Goal: Task Accomplishment & Management: Complete application form

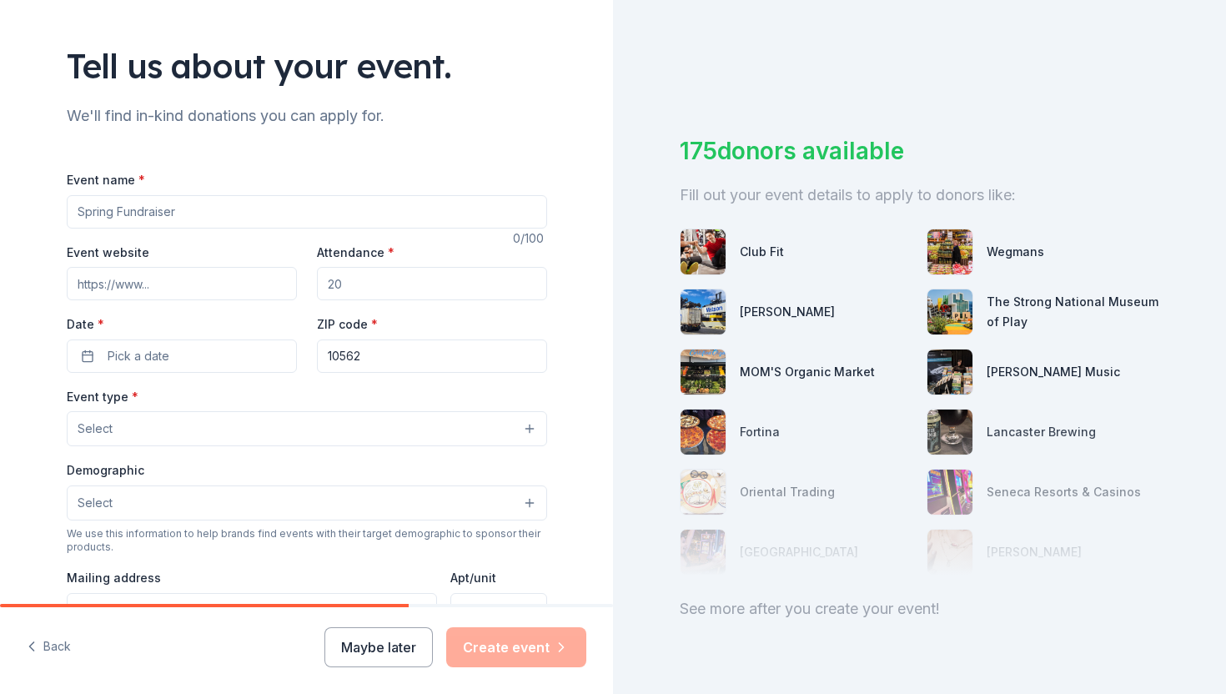
scroll to position [88, 0]
click at [179, 211] on input "Rise Up Summint" at bounding box center [307, 213] width 480 height 33
type input "Rise Up Summit"
type input "[DOMAIN_NAME]"
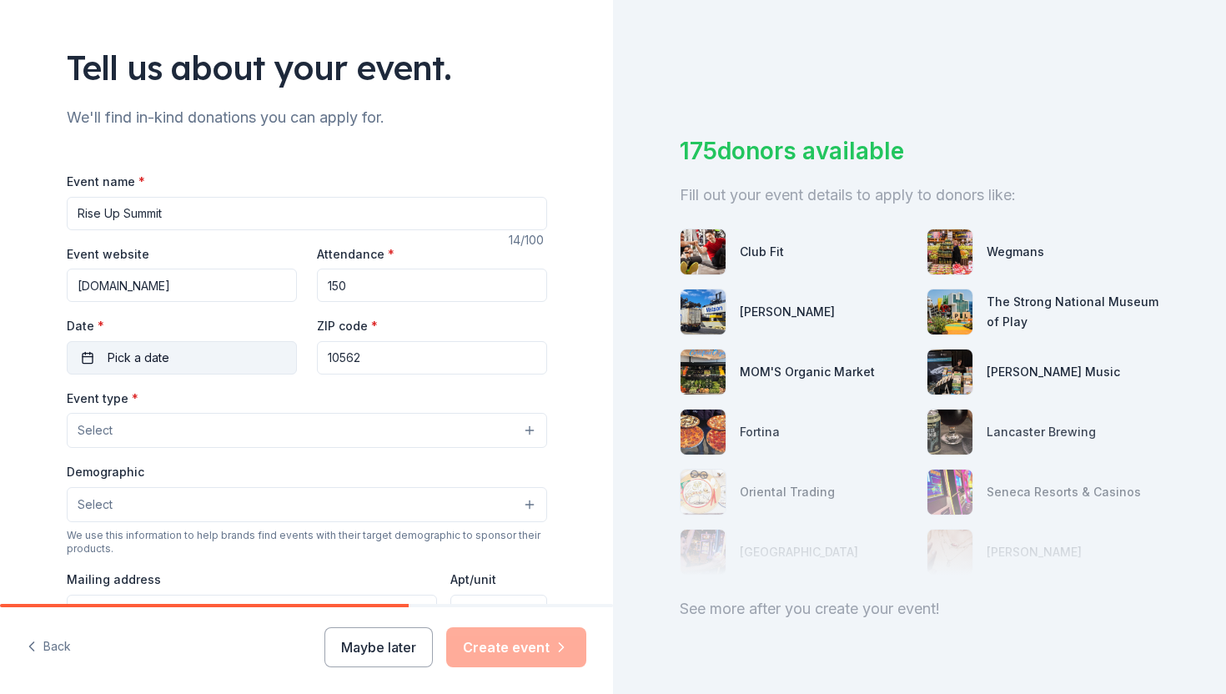
type input "150"
click at [173, 353] on button "Pick a date" at bounding box center [182, 357] width 230 height 33
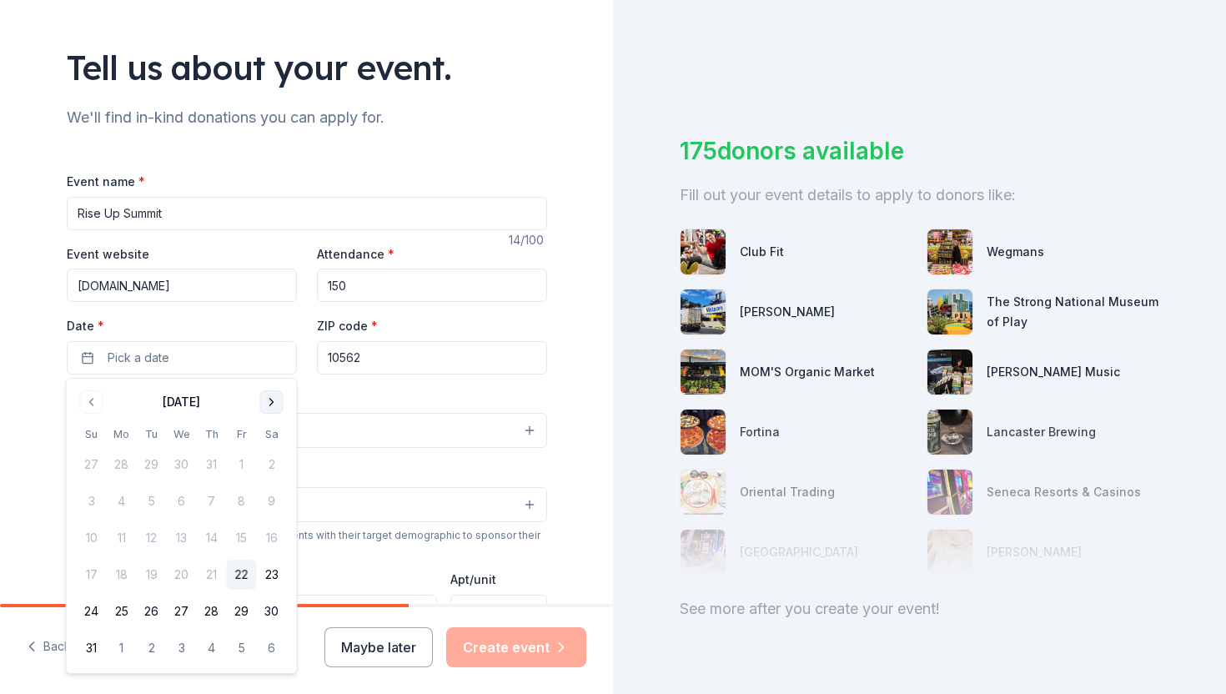
click at [271, 403] on button "Go to next month" at bounding box center [271, 401] width 23 height 23
click at [190, 497] on button "10" at bounding box center [182, 501] width 30 height 30
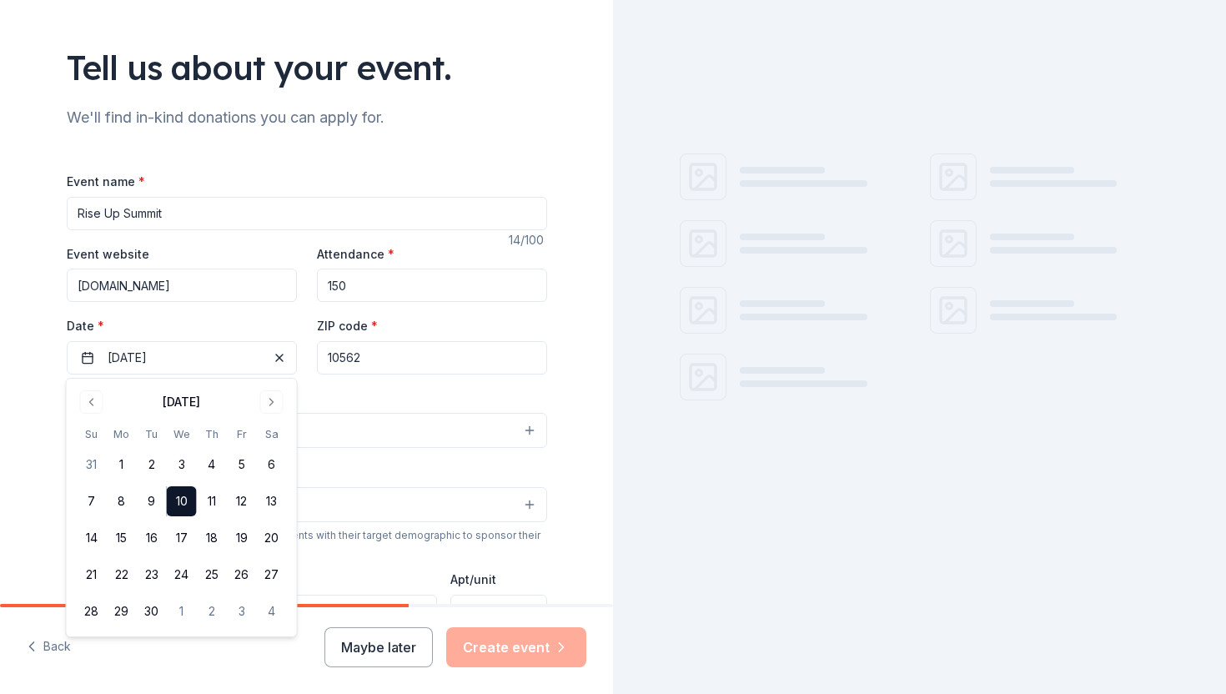
click at [372, 351] on input "10562" at bounding box center [432, 357] width 230 height 33
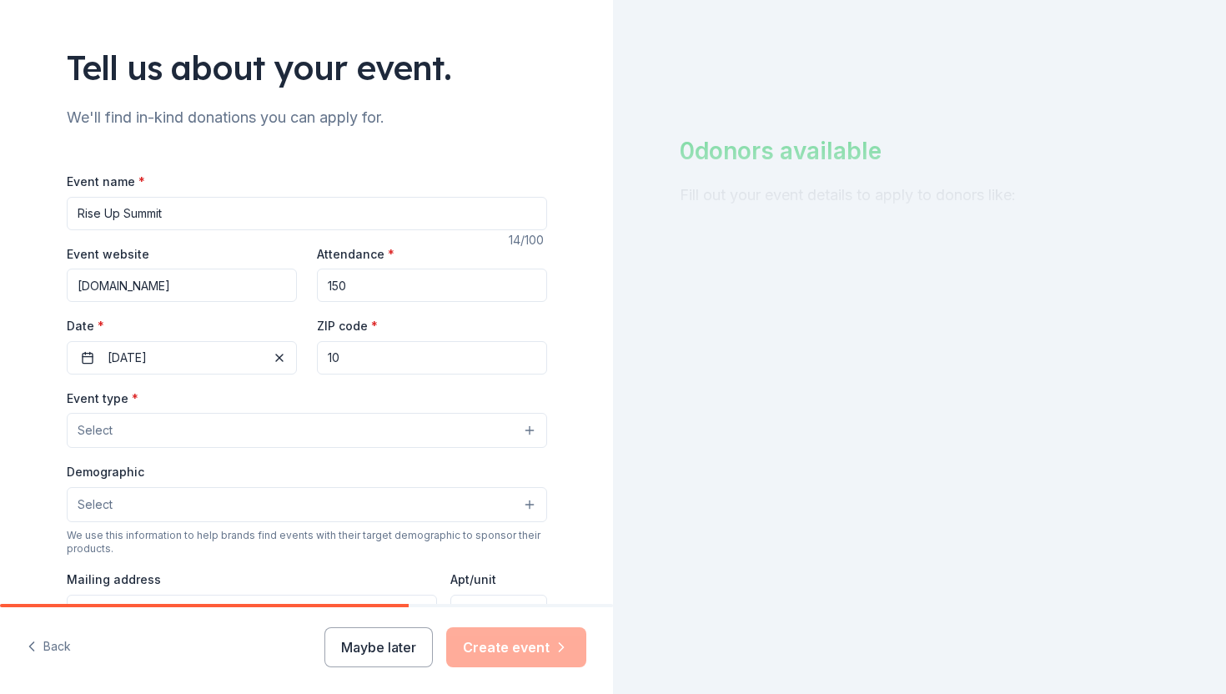
type input "1"
paste input "20742"
type input "20742"
click at [271, 434] on button "Select" at bounding box center [307, 430] width 480 height 35
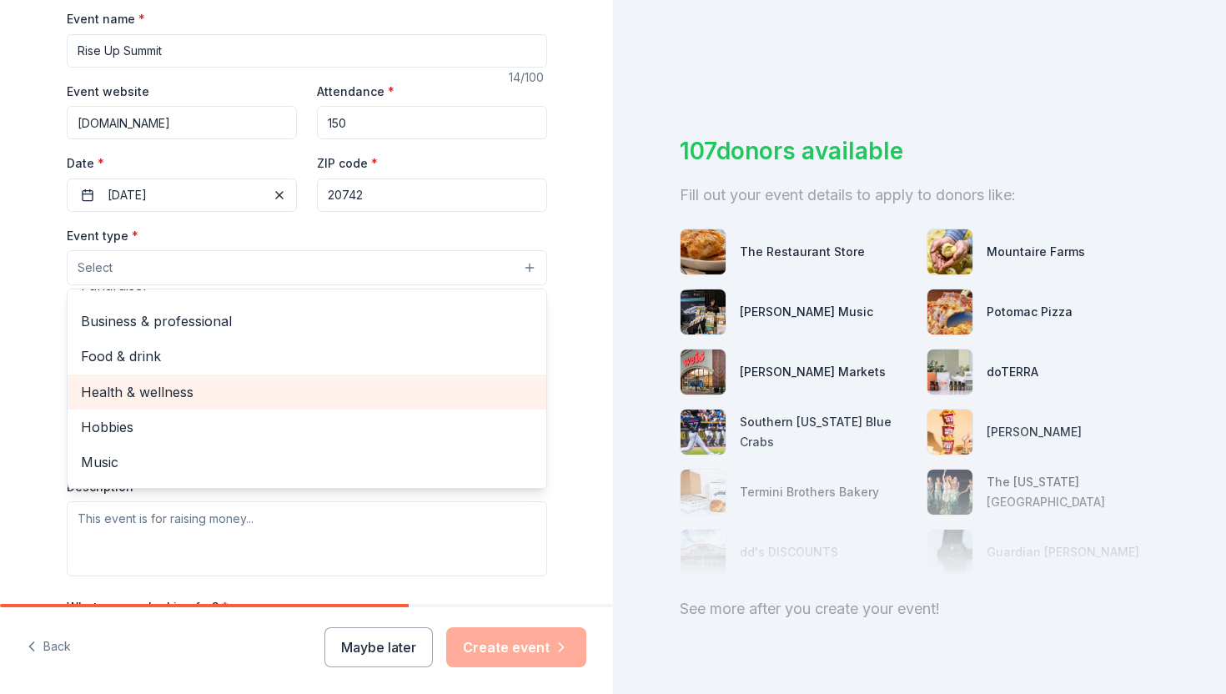
scroll to position [0, 0]
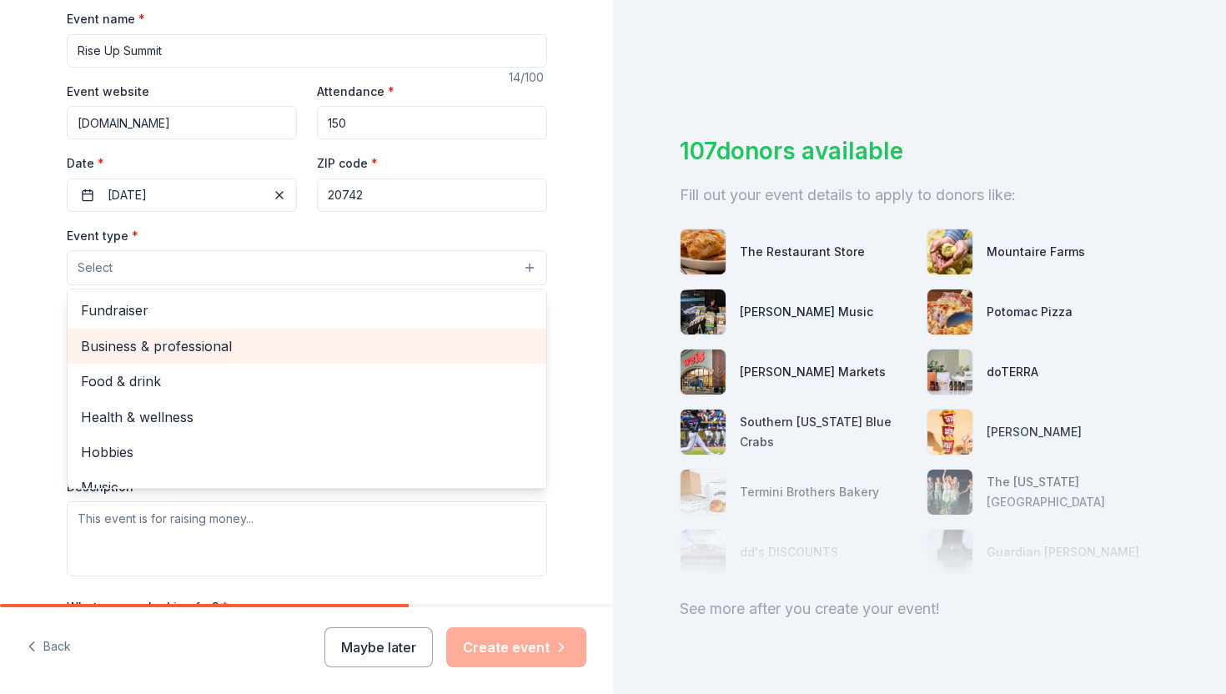
click at [267, 333] on div "Business & professional" at bounding box center [307, 345] width 479 height 35
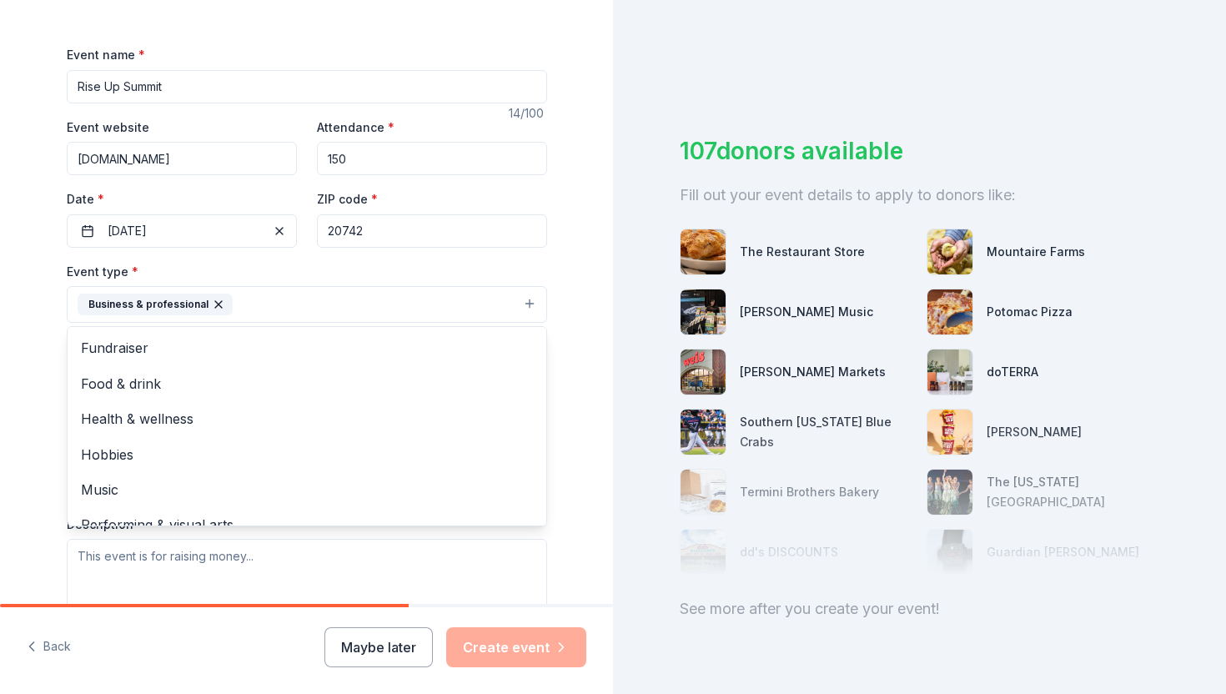
click at [568, 273] on div "Tell us about your event. We'll find in-kind donations you can apply for. Event…" at bounding box center [307, 340] width 534 height 1111
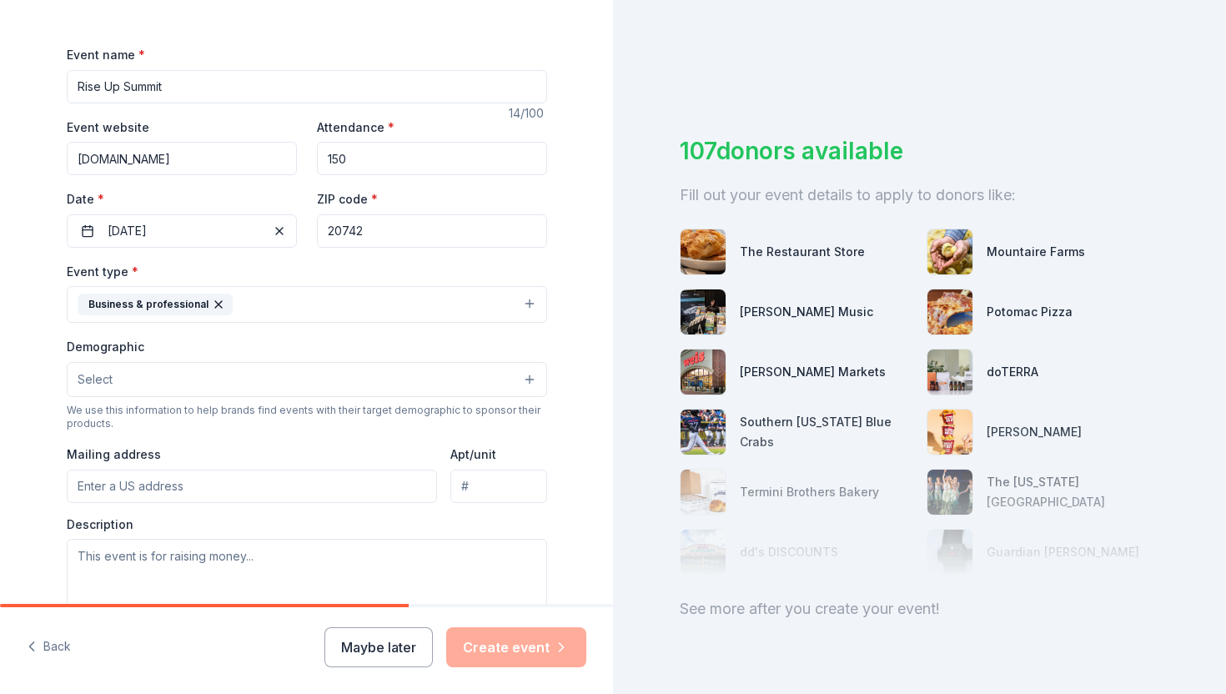
click at [258, 383] on button "Select" at bounding box center [307, 379] width 480 height 35
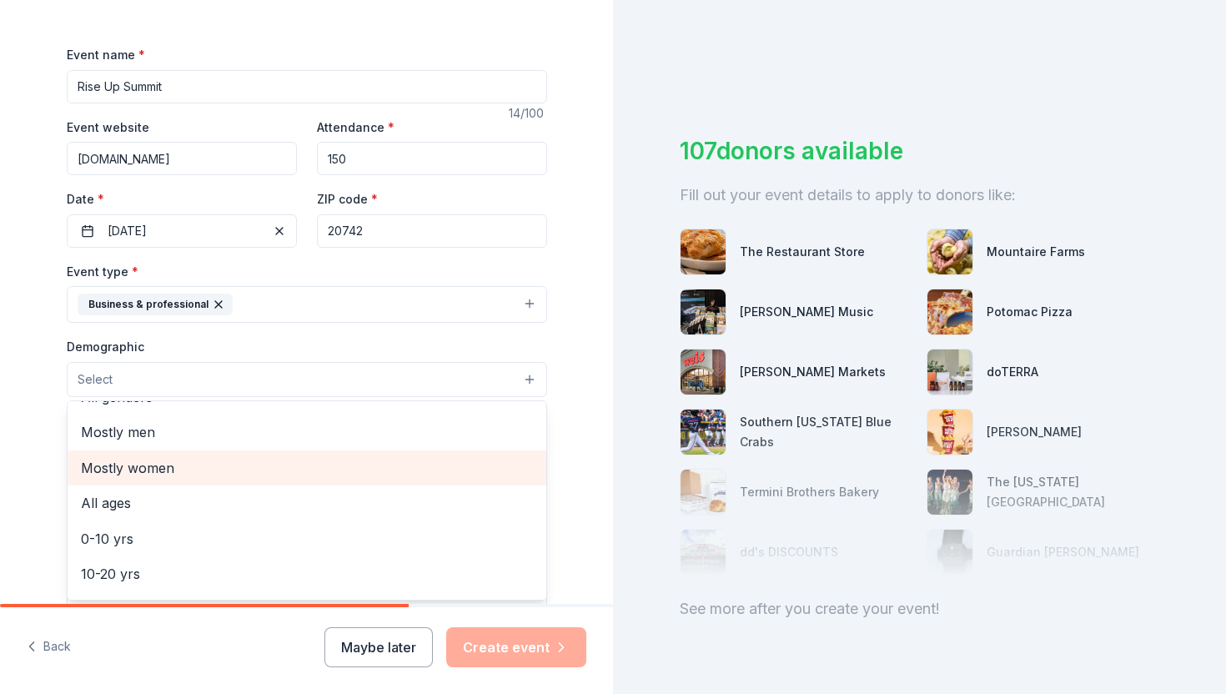
scroll to position [0, 0]
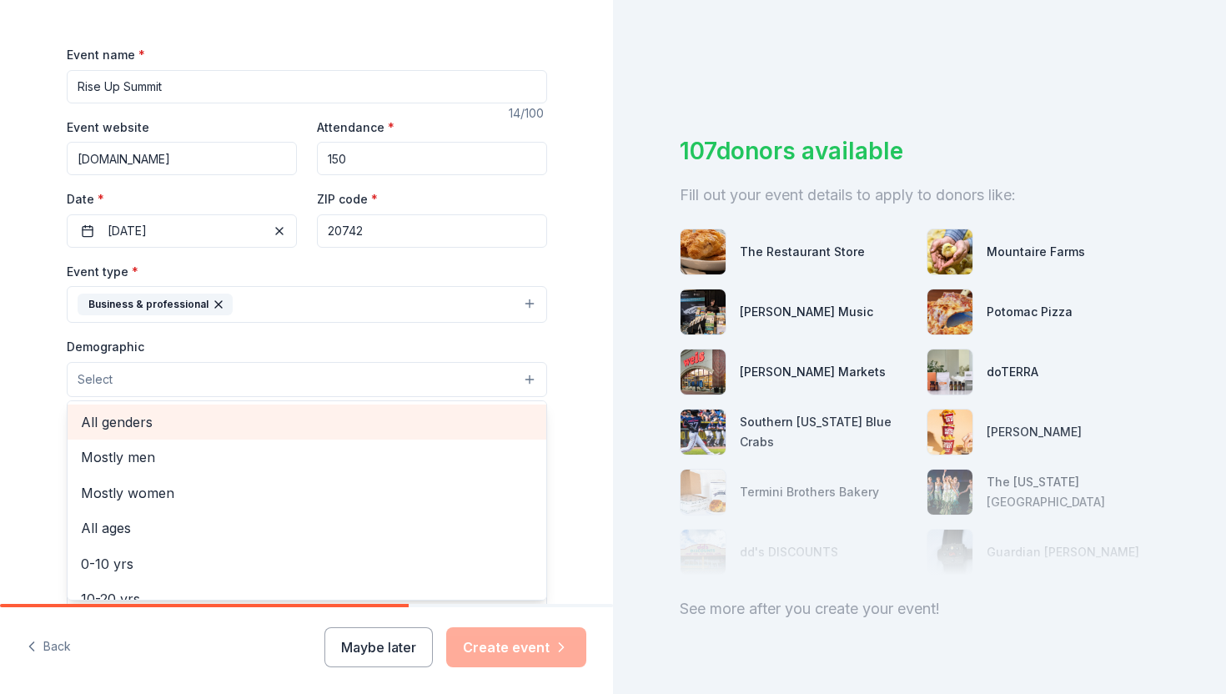
click at [249, 414] on span "All genders" at bounding box center [307, 422] width 452 height 22
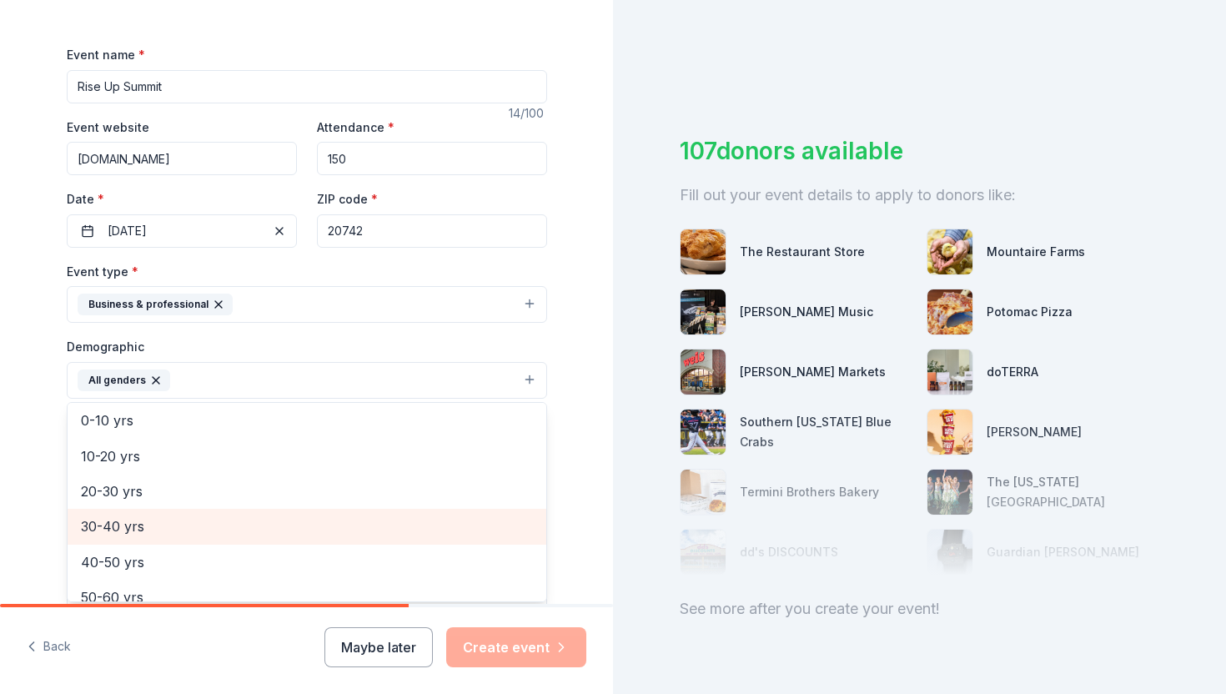
click at [238, 528] on span "30-40 yrs" at bounding box center [307, 526] width 452 height 22
click at [235, 527] on span "40-50 yrs" at bounding box center [307, 526] width 452 height 22
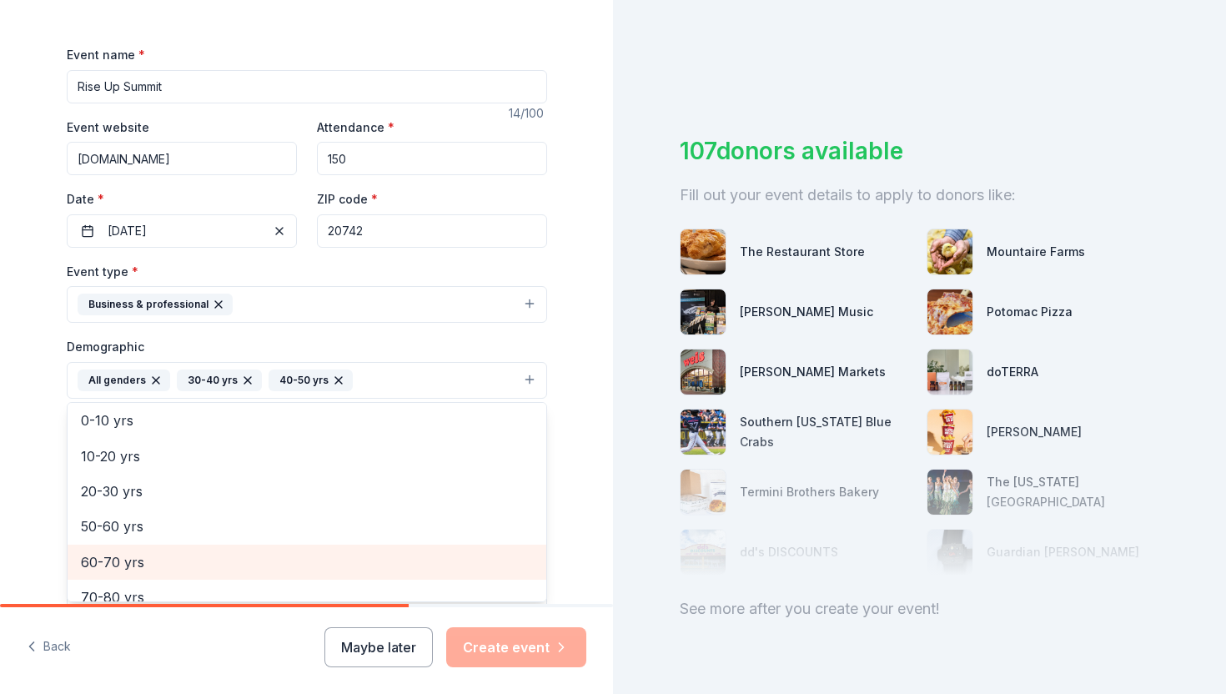
click at [237, 551] on span "60-70 yrs" at bounding box center [307, 562] width 452 height 22
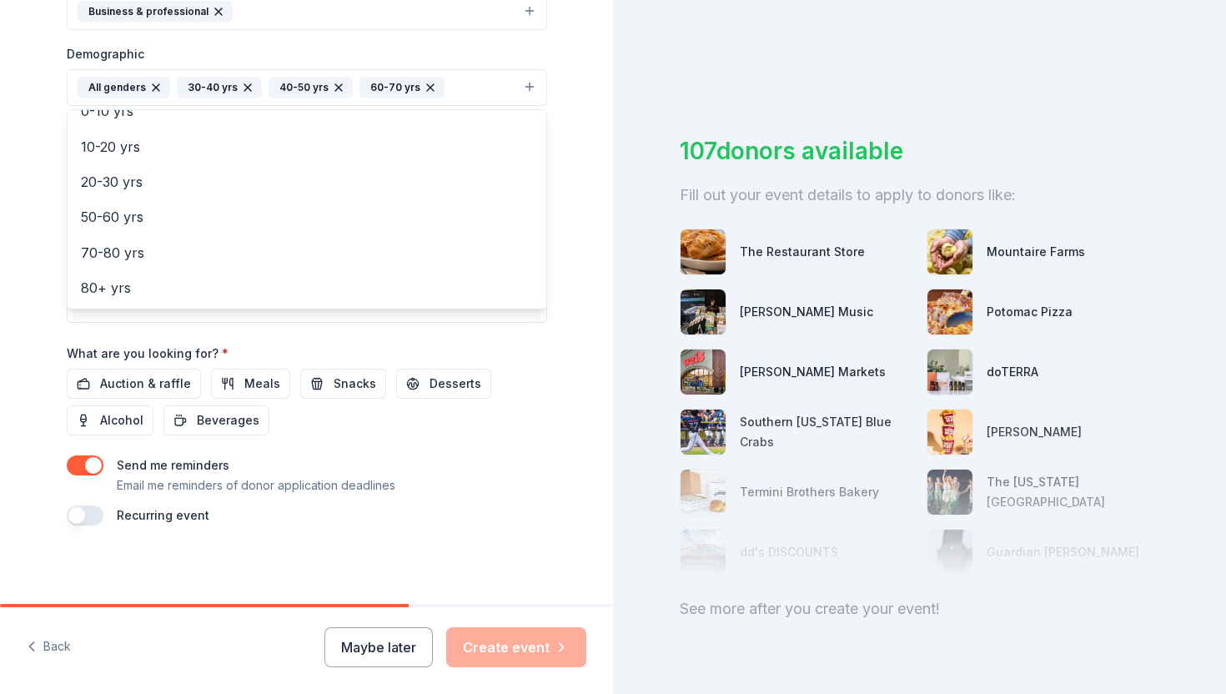
scroll to position [509, 0]
click at [263, 382] on div "Event name * Rise Up Summit 14 /100 Event website [DOMAIN_NAME] Attendance * 15…" at bounding box center [307, 137] width 480 height 774
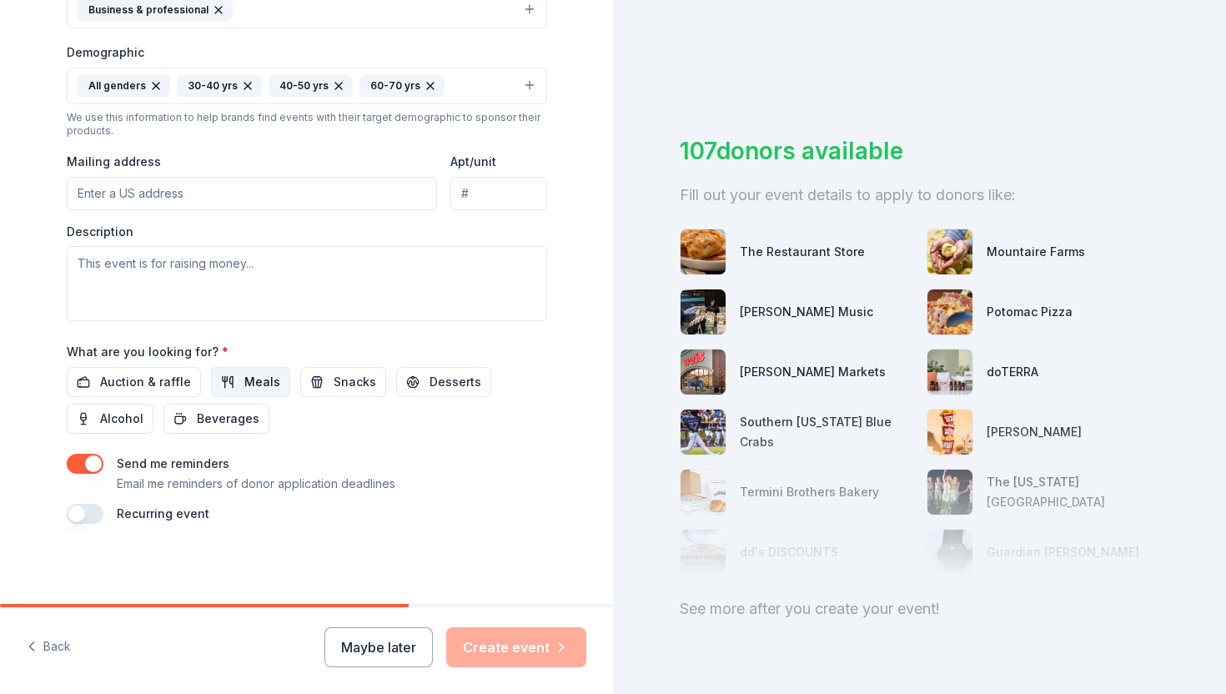
click at [247, 376] on span "Meals" at bounding box center [262, 382] width 36 height 20
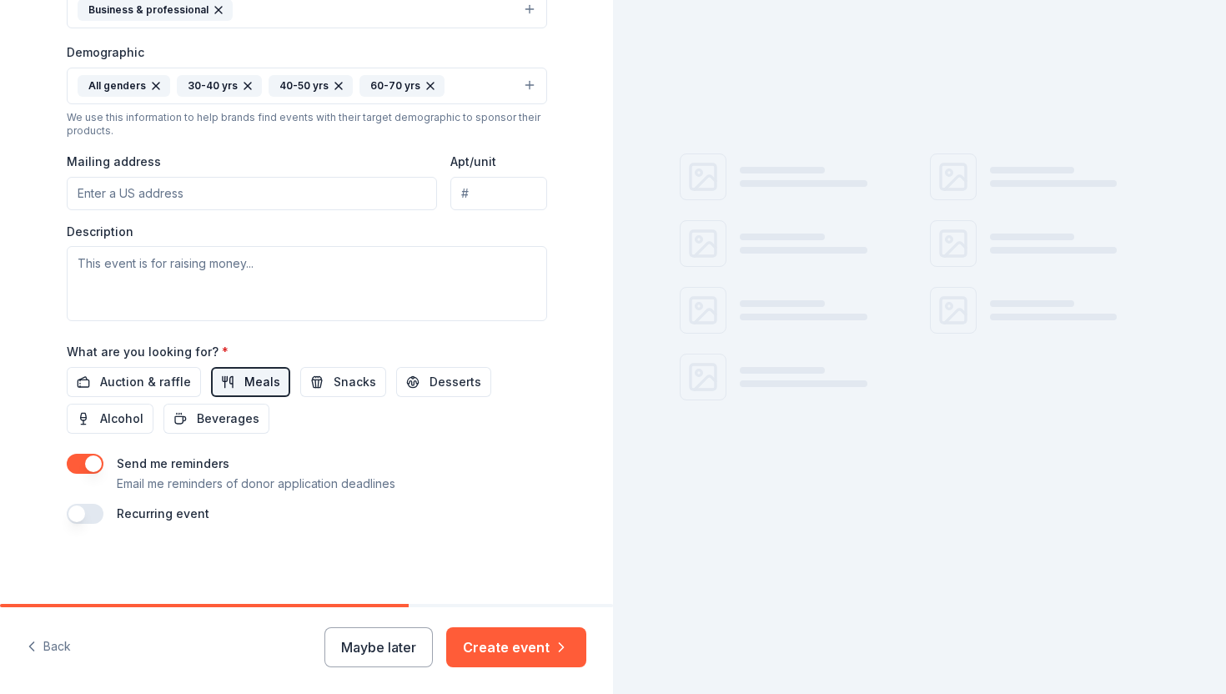
click at [247, 376] on span "Meals" at bounding box center [262, 382] width 36 height 20
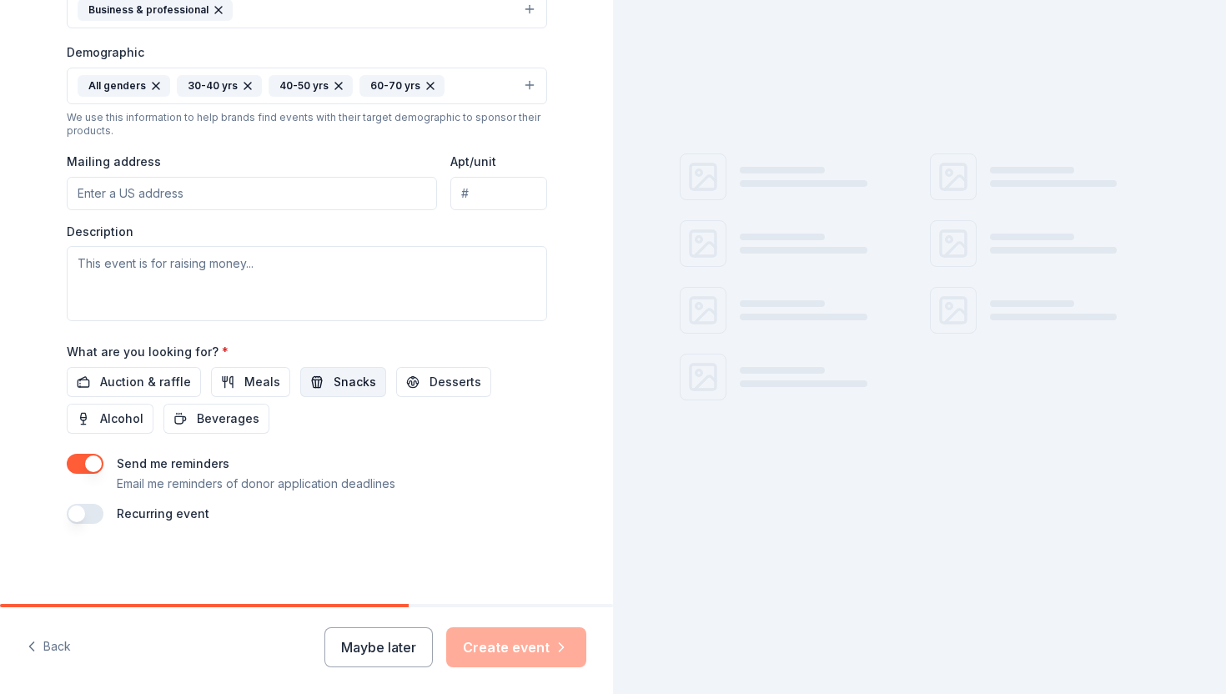
click at [344, 385] on span "Snacks" at bounding box center [354, 382] width 43 height 20
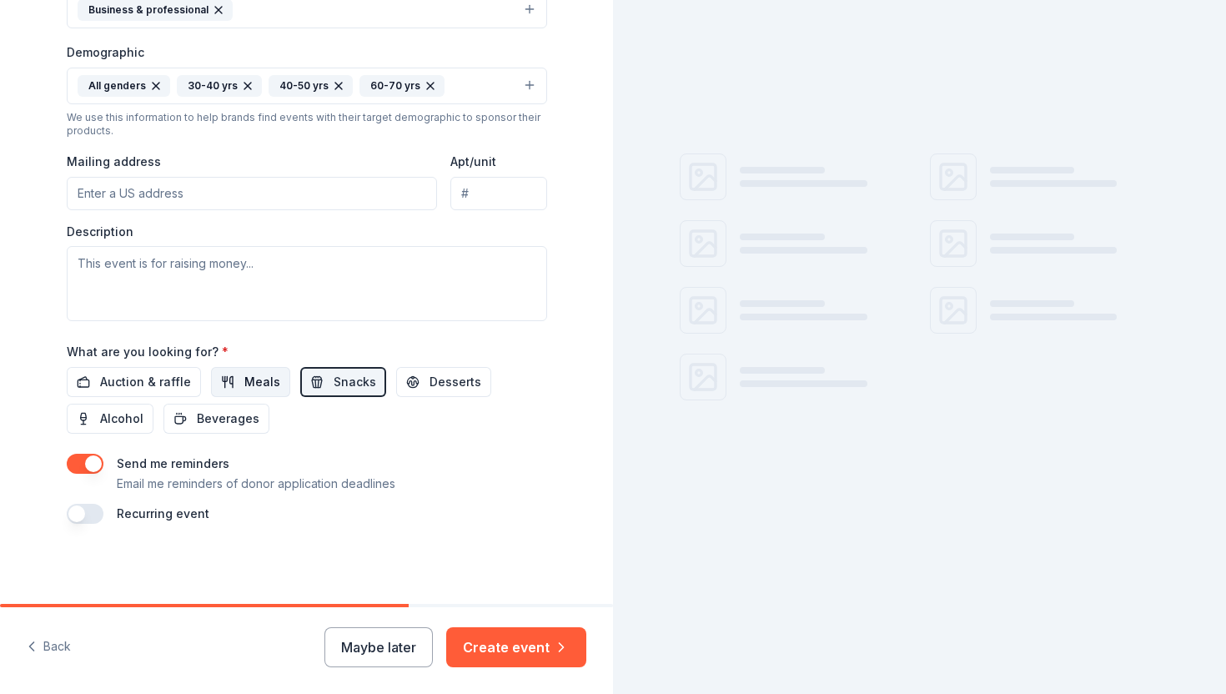
click at [262, 383] on span "Meals" at bounding box center [262, 382] width 36 height 20
click at [246, 420] on span "Beverages" at bounding box center [228, 419] width 63 height 20
click at [437, 389] on span "Desserts" at bounding box center [455, 382] width 52 height 20
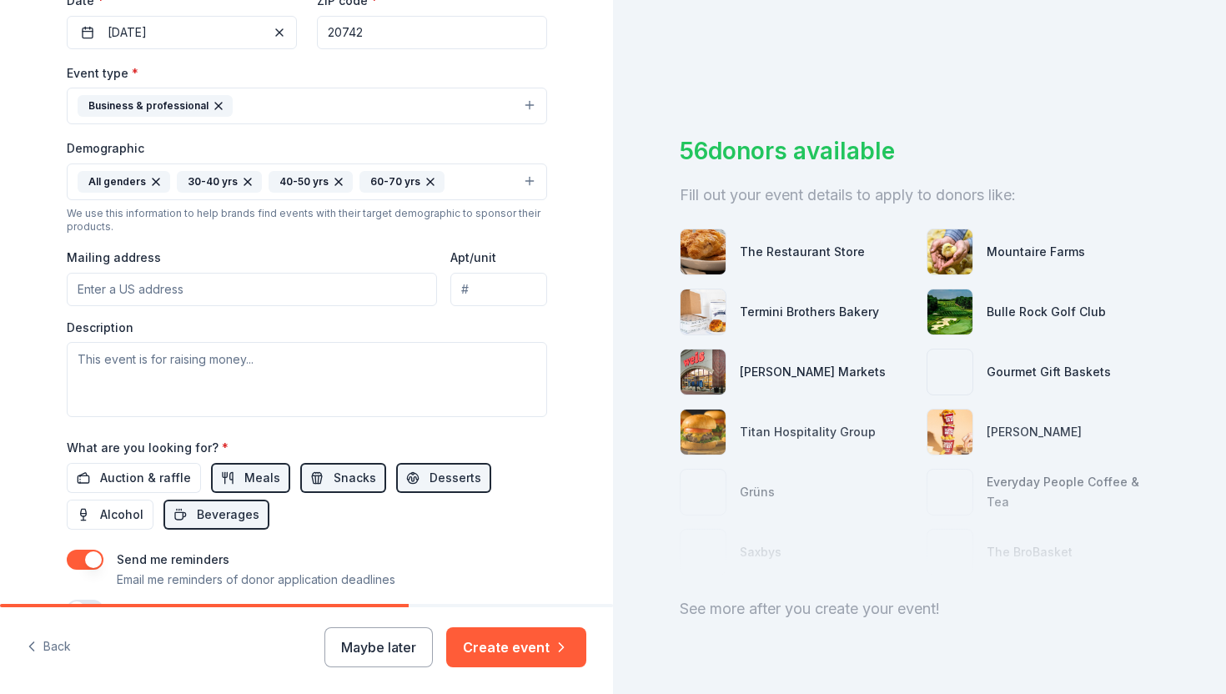
scroll to position [397, 0]
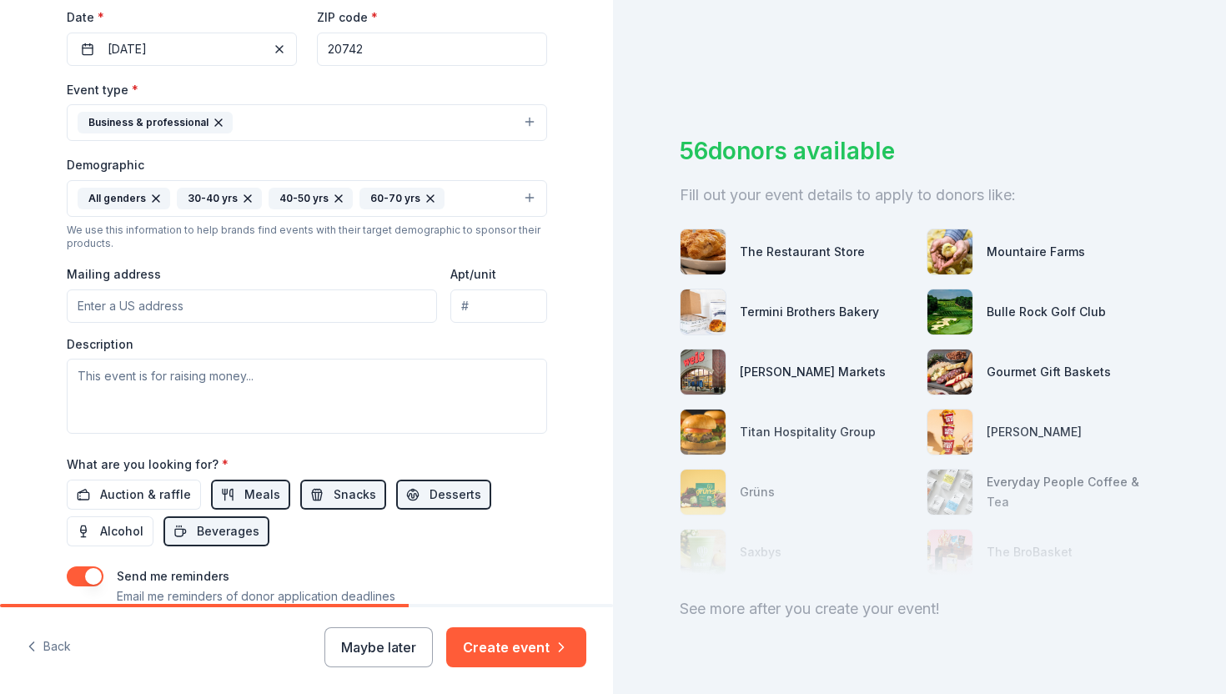
click at [363, 308] on input "Mailing address" at bounding box center [252, 305] width 371 height 33
type input "[STREET_ADDRESS]"
click at [303, 386] on textarea at bounding box center [307, 396] width 480 height 75
click at [348, 406] on textarea at bounding box center [307, 396] width 480 height 75
paste textarea "The Rise Up Conference was born from a fundamental belief: that those most dire…"
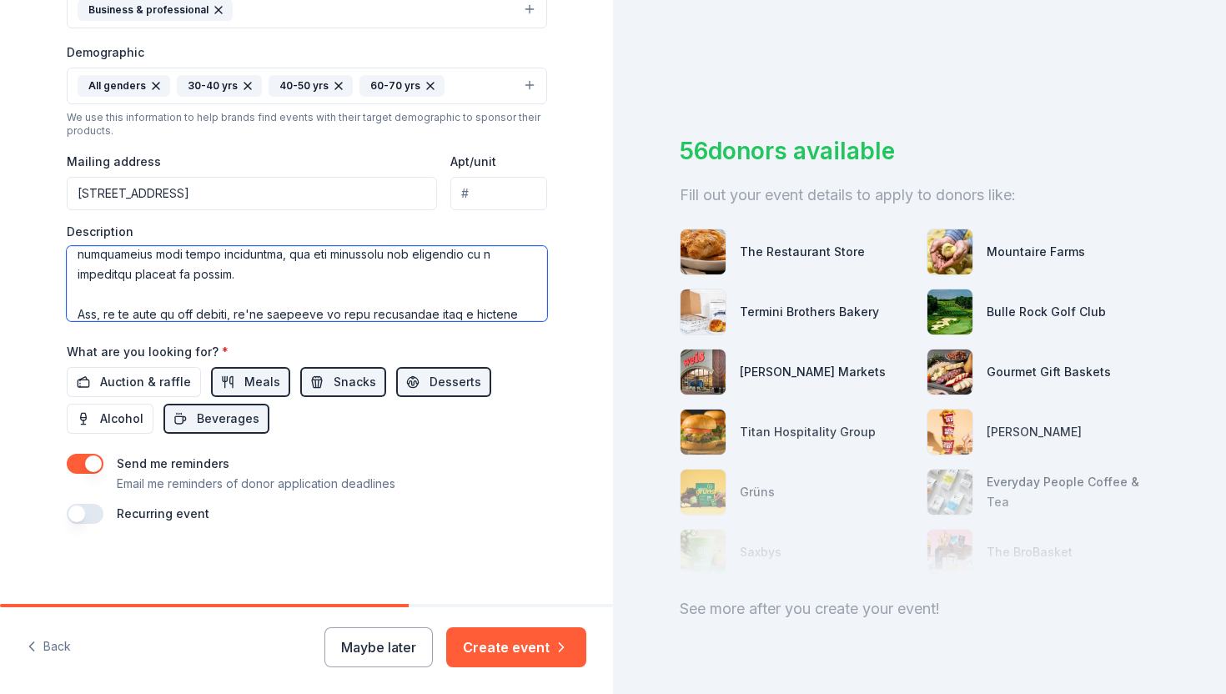
scroll to position [292, 0]
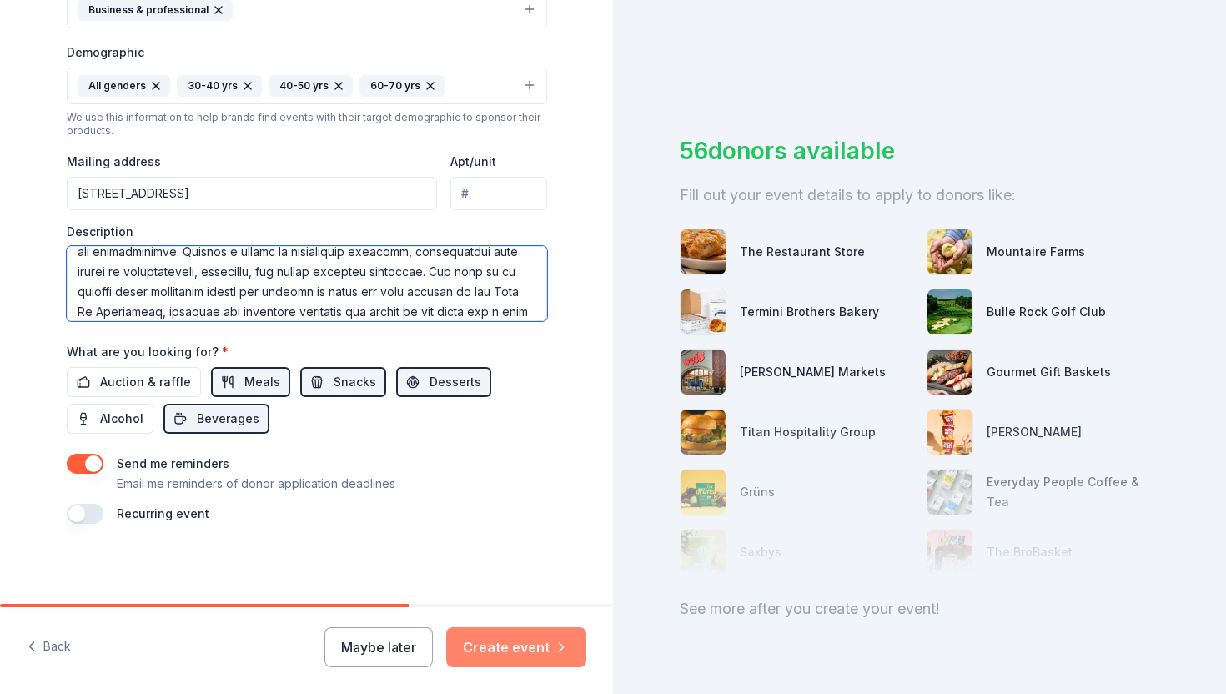
type textarea "The Rise Up Conference was born from a fundamental belief: that those most dire…"
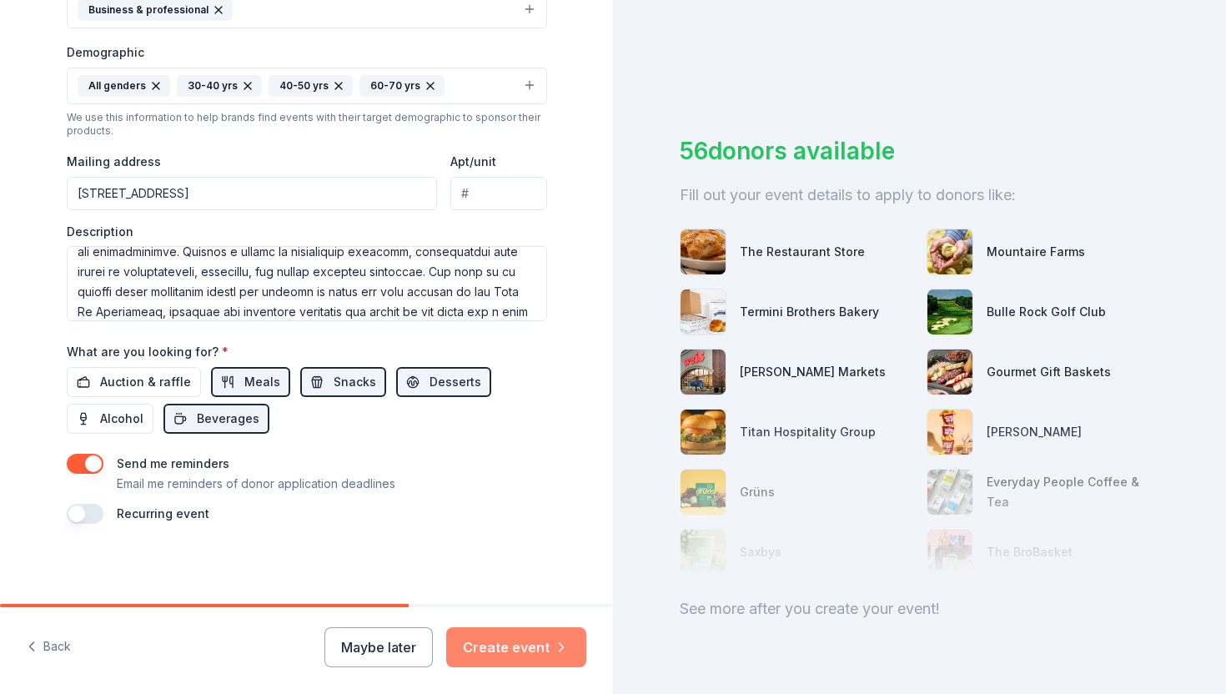
click at [477, 649] on button "Create event" at bounding box center [516, 647] width 140 height 40
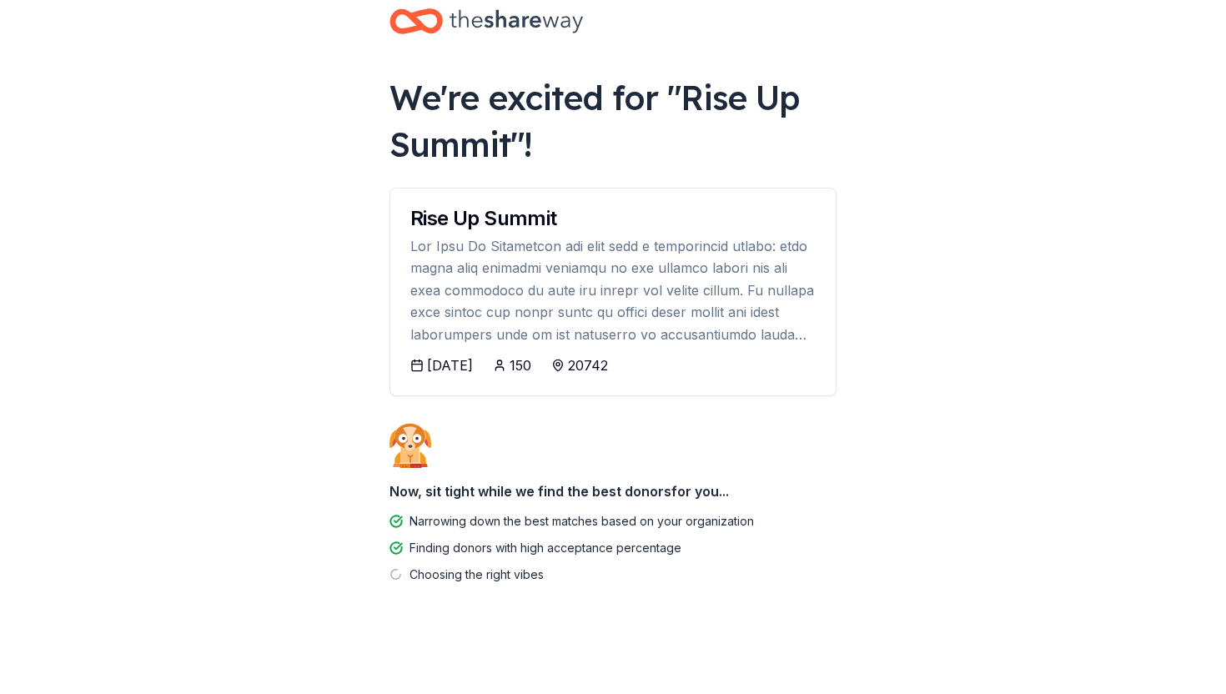
scroll to position [33, 0]
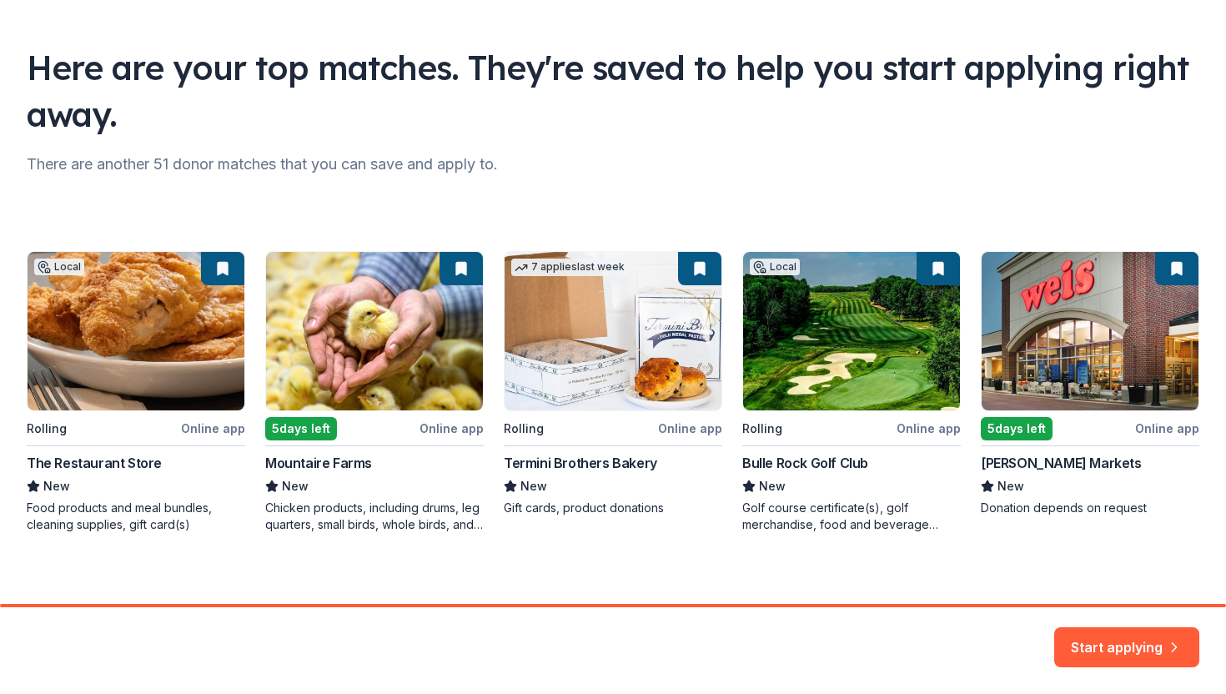
scroll to position [98, 0]
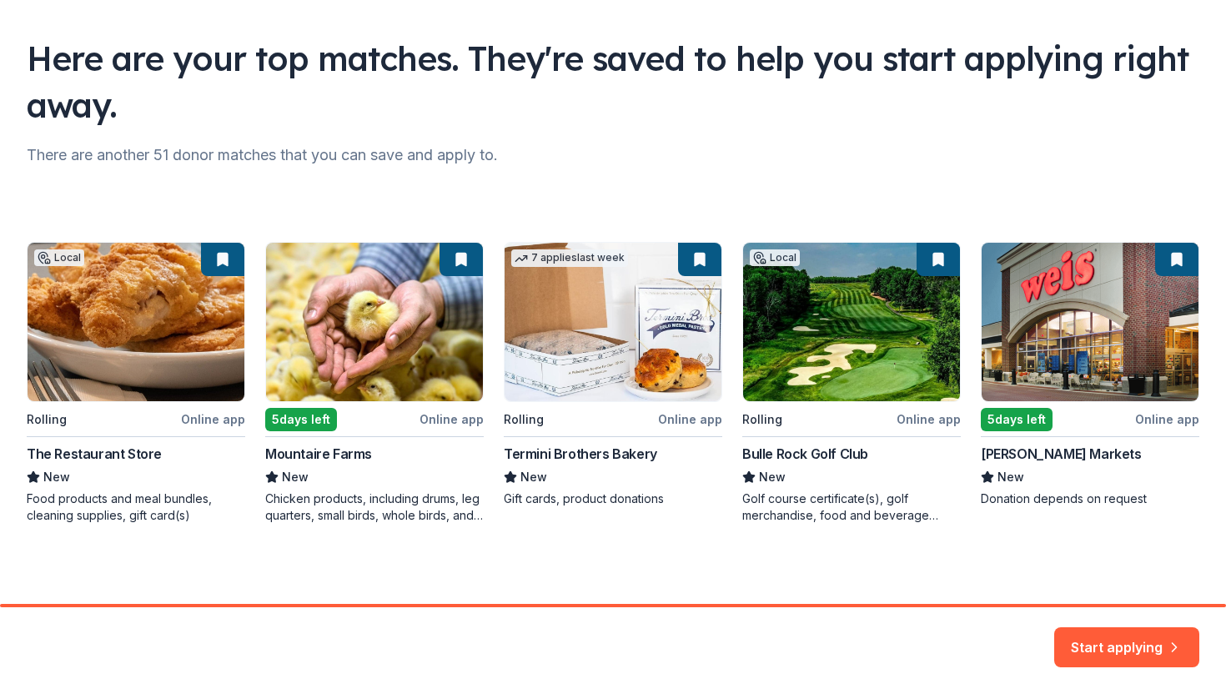
click at [1040, 332] on div "Local Rolling Online app The Restaurant Store New Food products and meal bundle…" at bounding box center [613, 383] width 1172 height 282
click at [1108, 639] on button "Start applying" at bounding box center [1126, 637] width 145 height 40
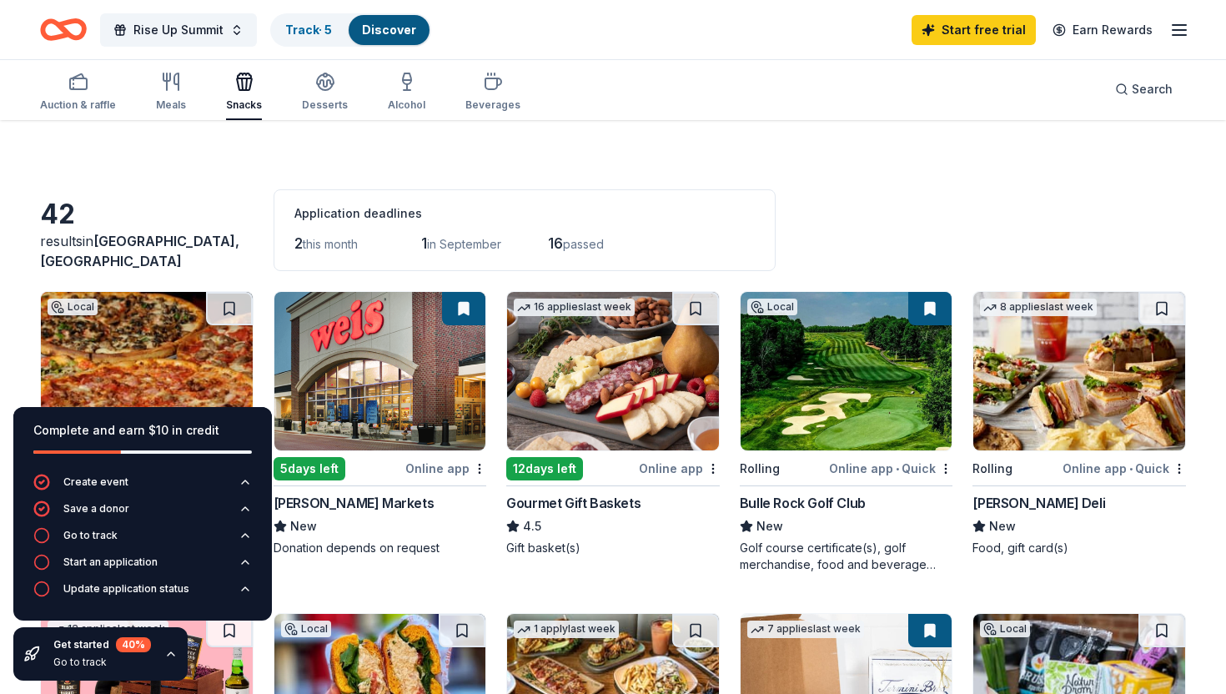
scroll to position [48, 0]
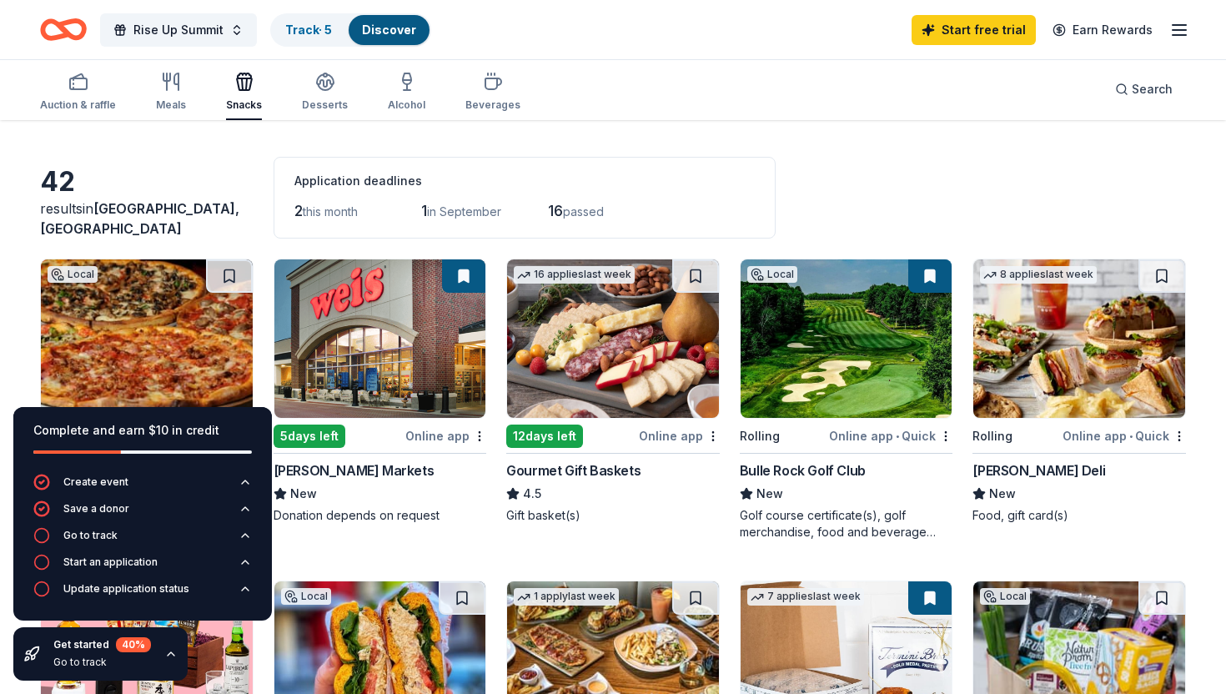
click at [1050, 335] on img at bounding box center [1079, 338] width 212 height 158
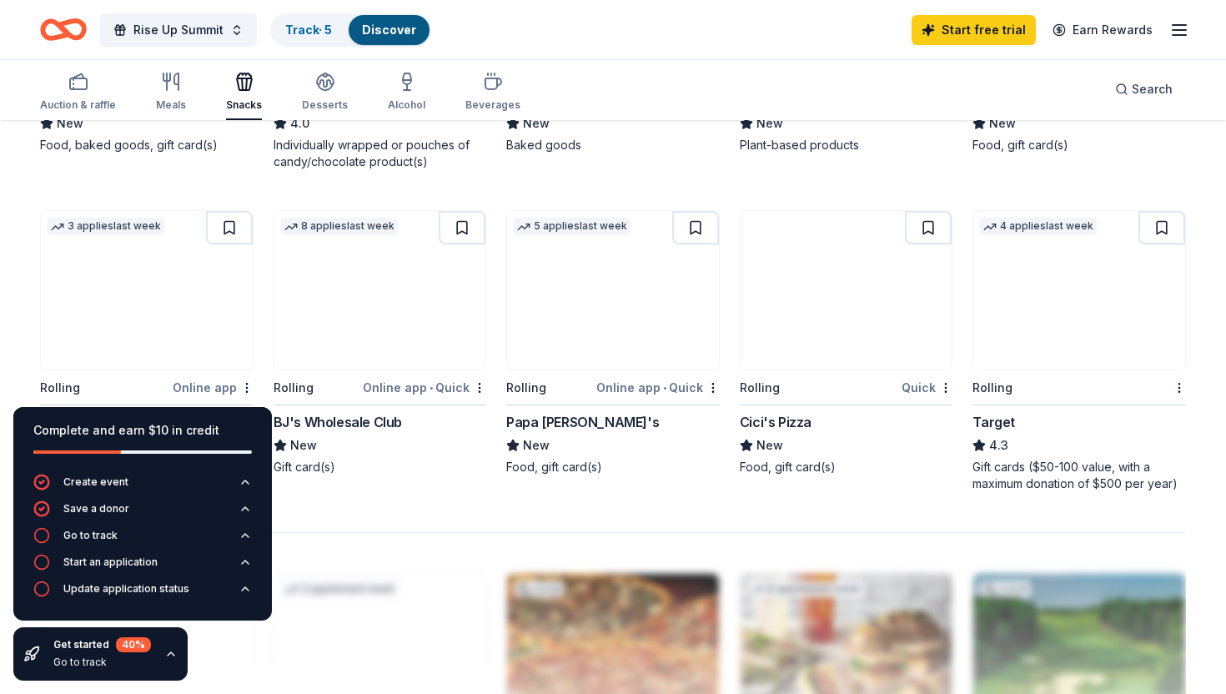
scroll to position [1064, 0]
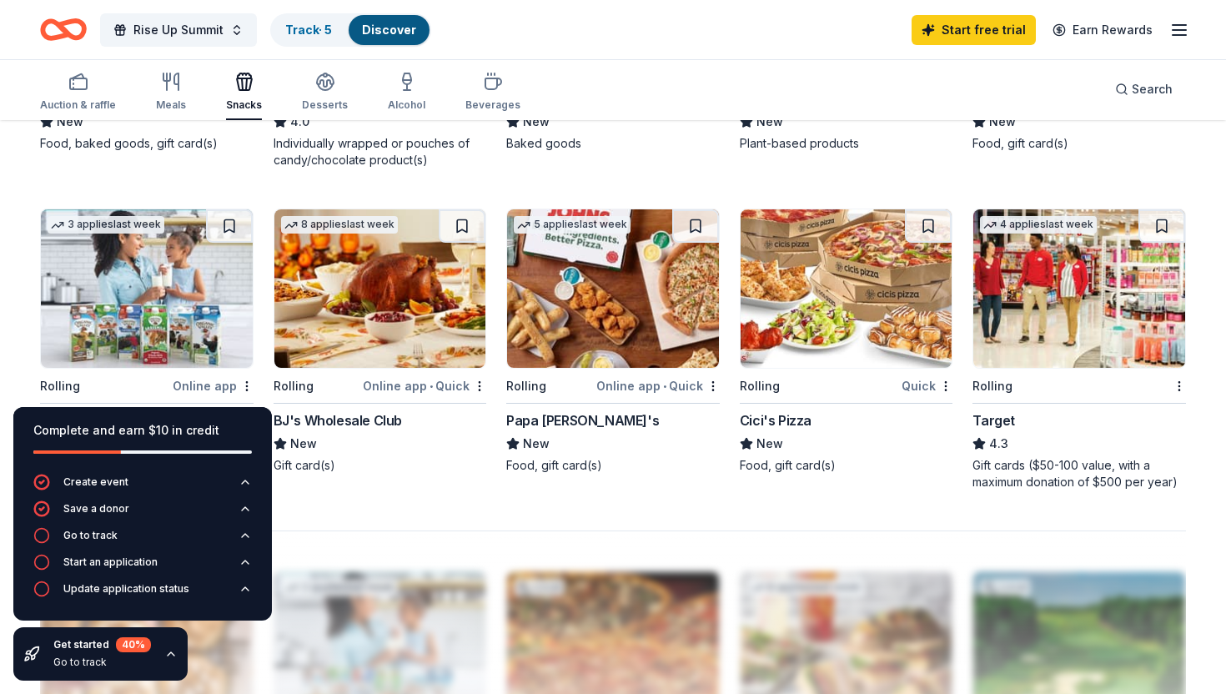
click at [371, 296] on img at bounding box center [380, 288] width 212 height 158
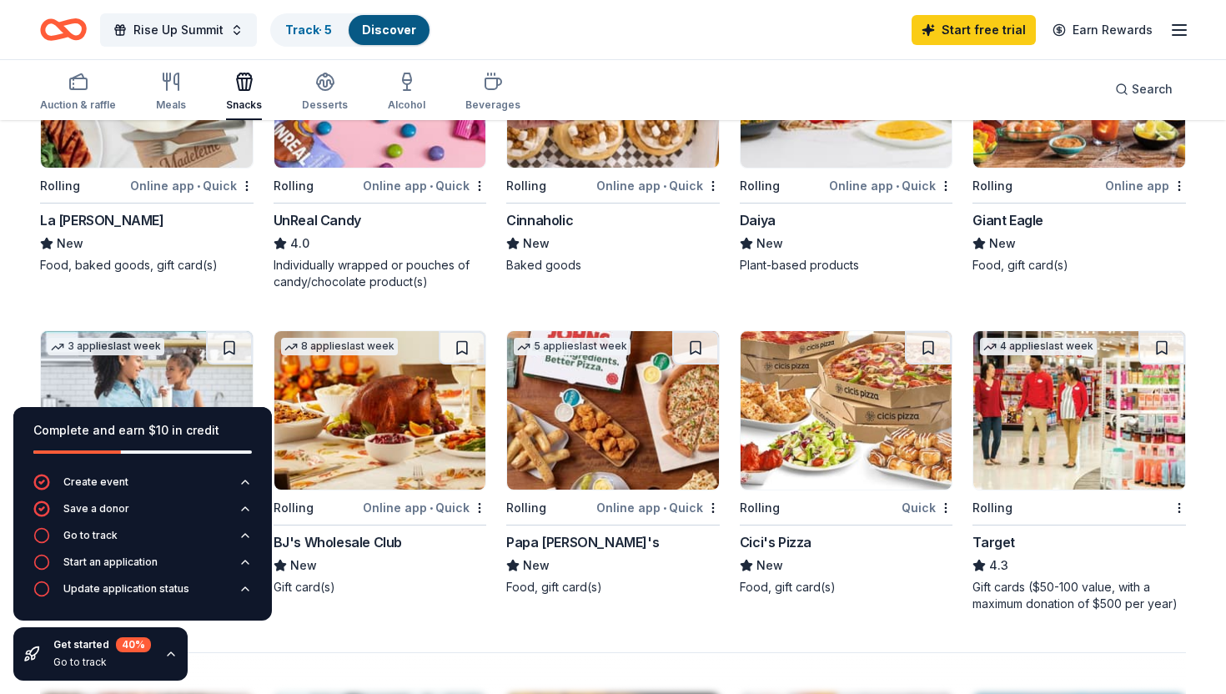
scroll to position [943, 0]
click at [486, 85] on icon "button" at bounding box center [493, 82] width 20 height 20
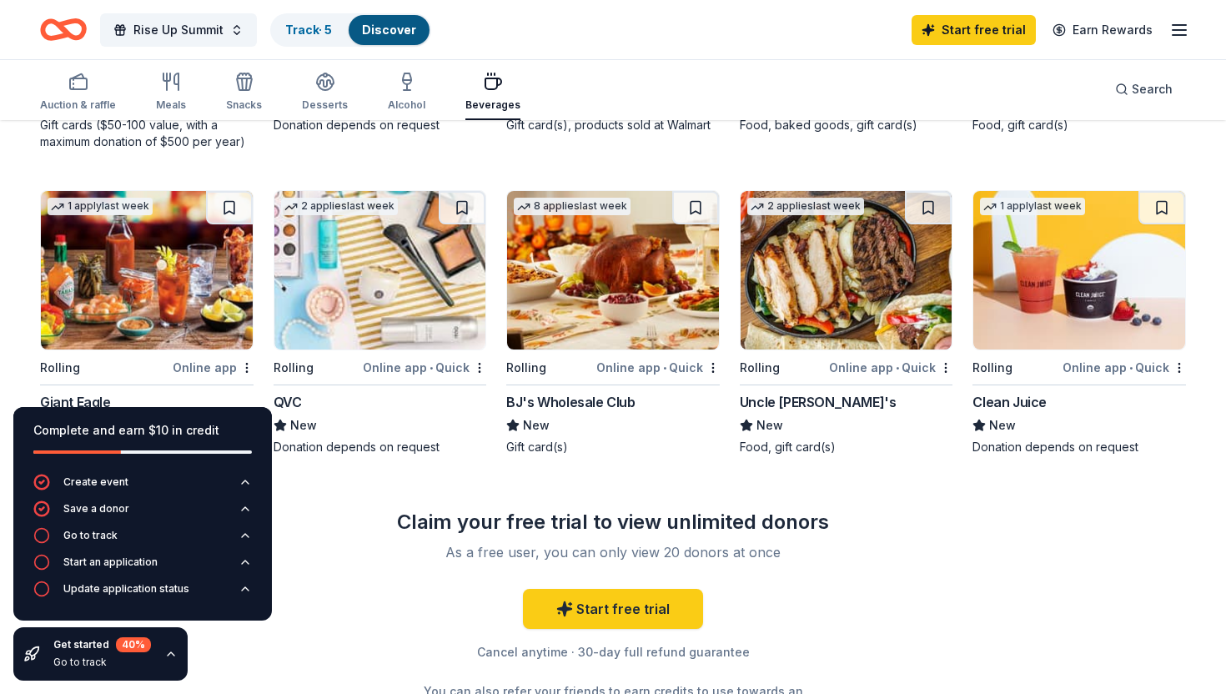
scroll to position [1118, 0]
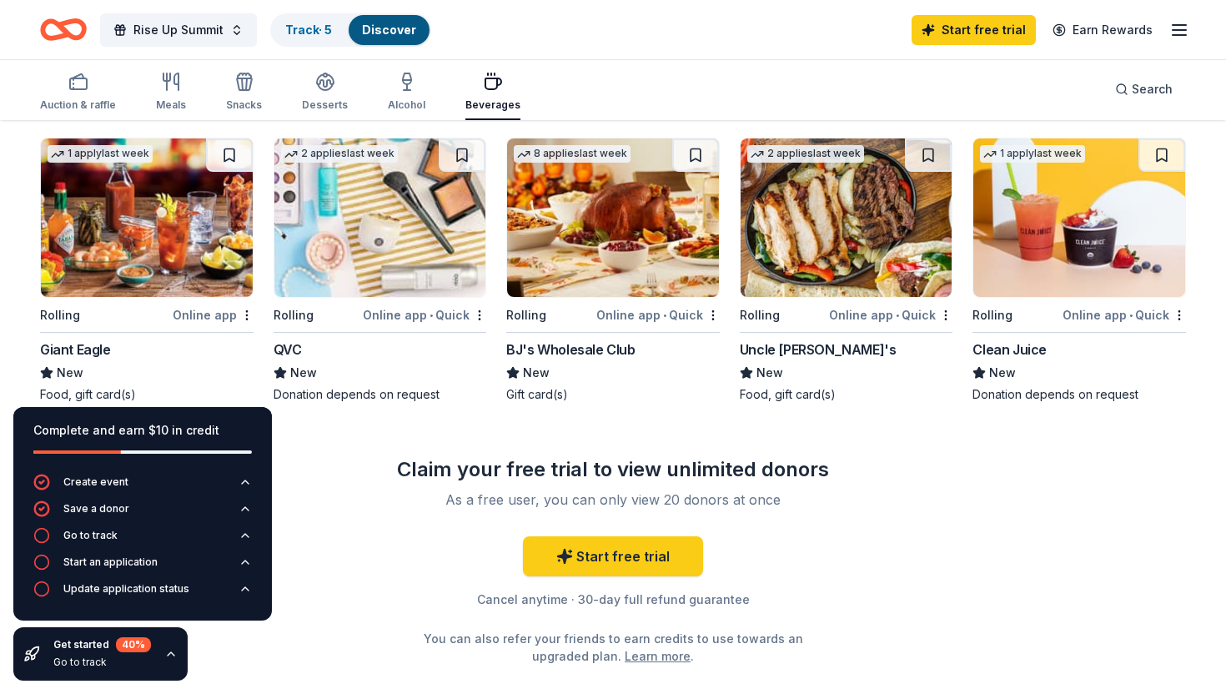
click at [1087, 263] on img at bounding box center [1079, 217] width 212 height 158
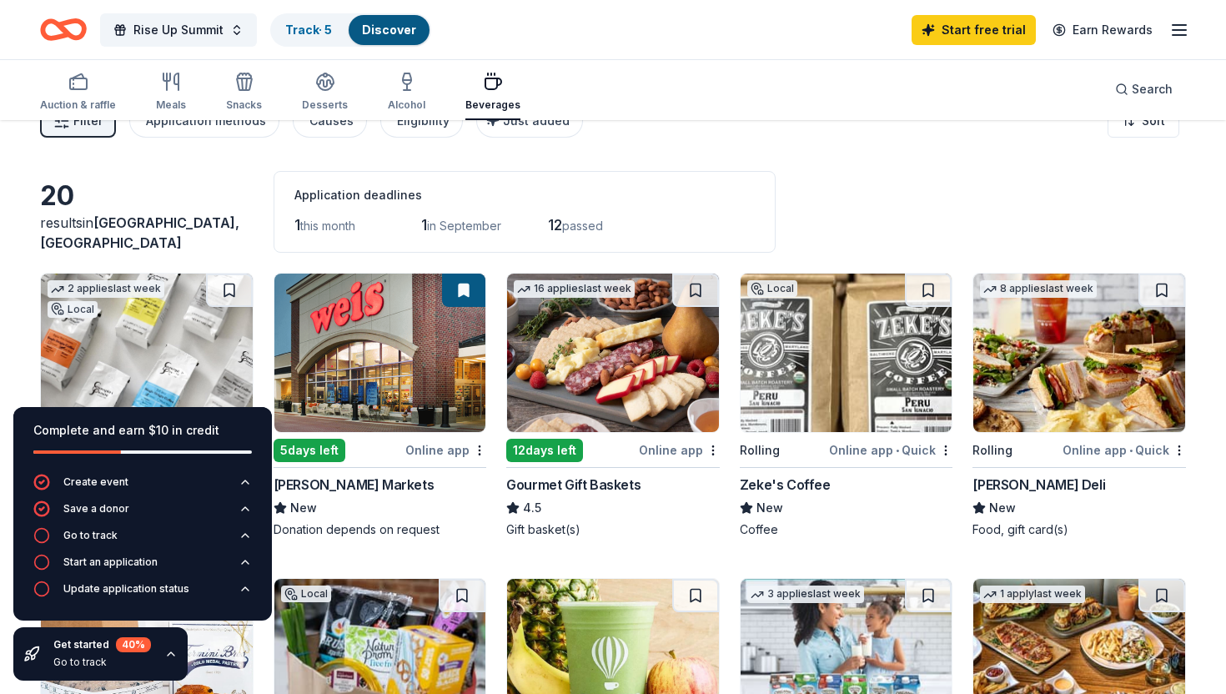
scroll to position [0, 0]
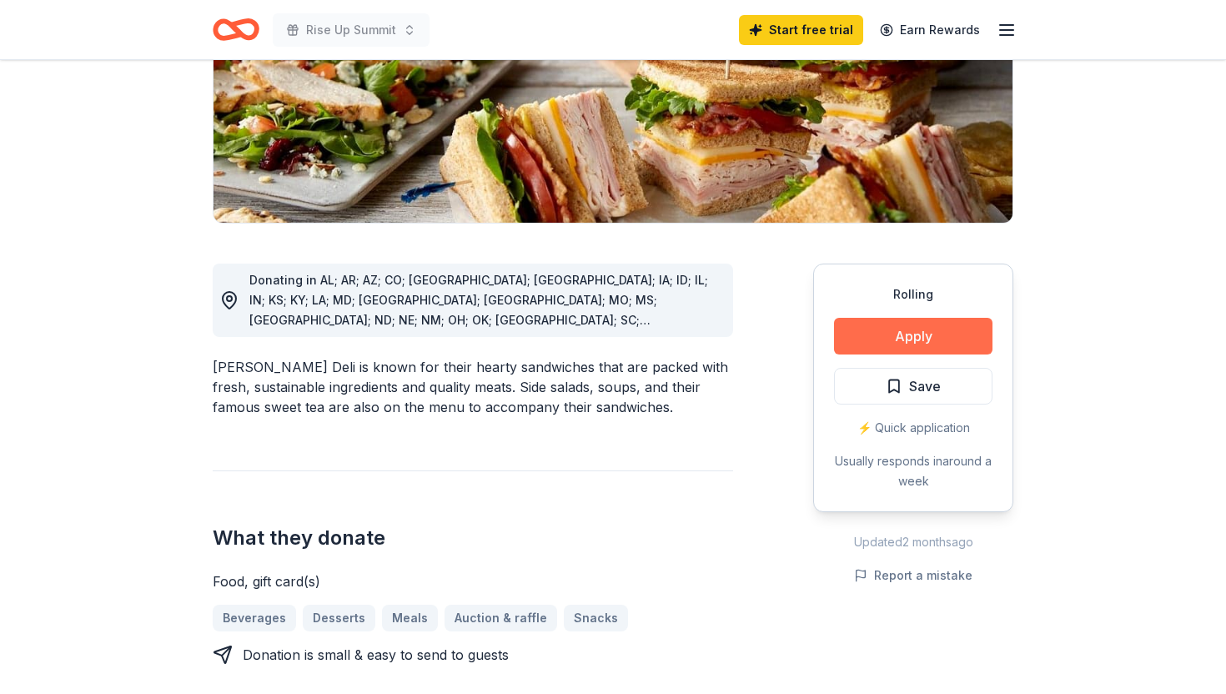
scroll to position [285, 0]
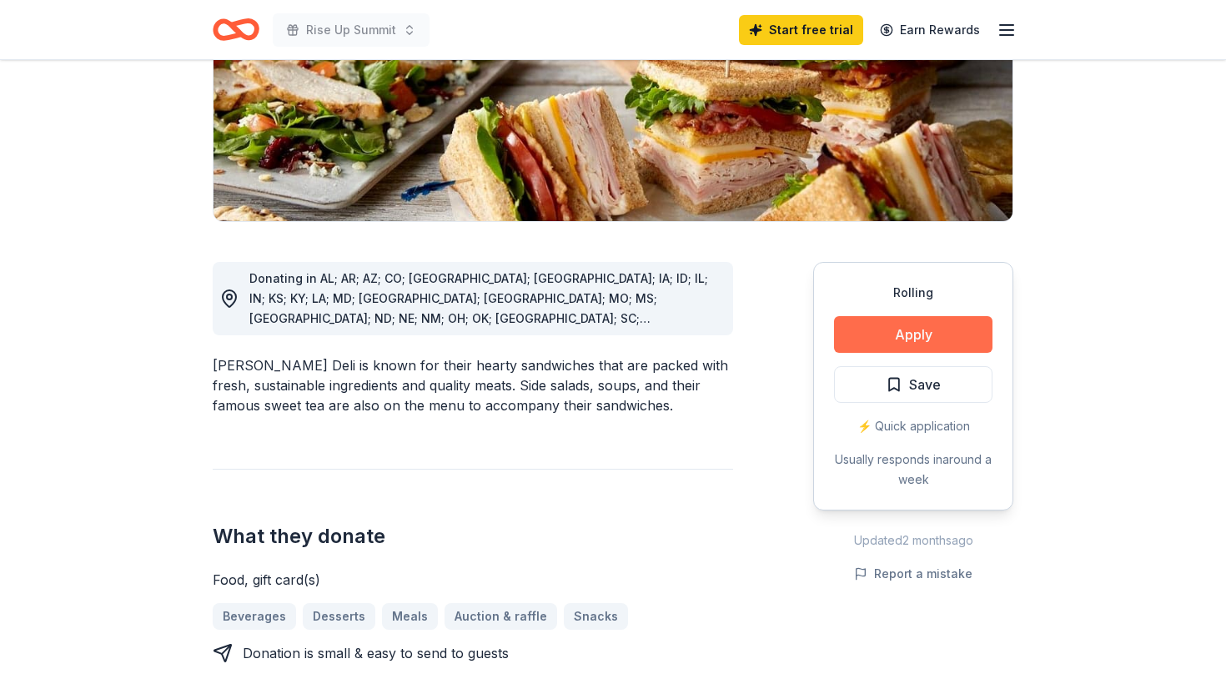
click at [938, 348] on button "Apply" at bounding box center [913, 334] width 158 height 37
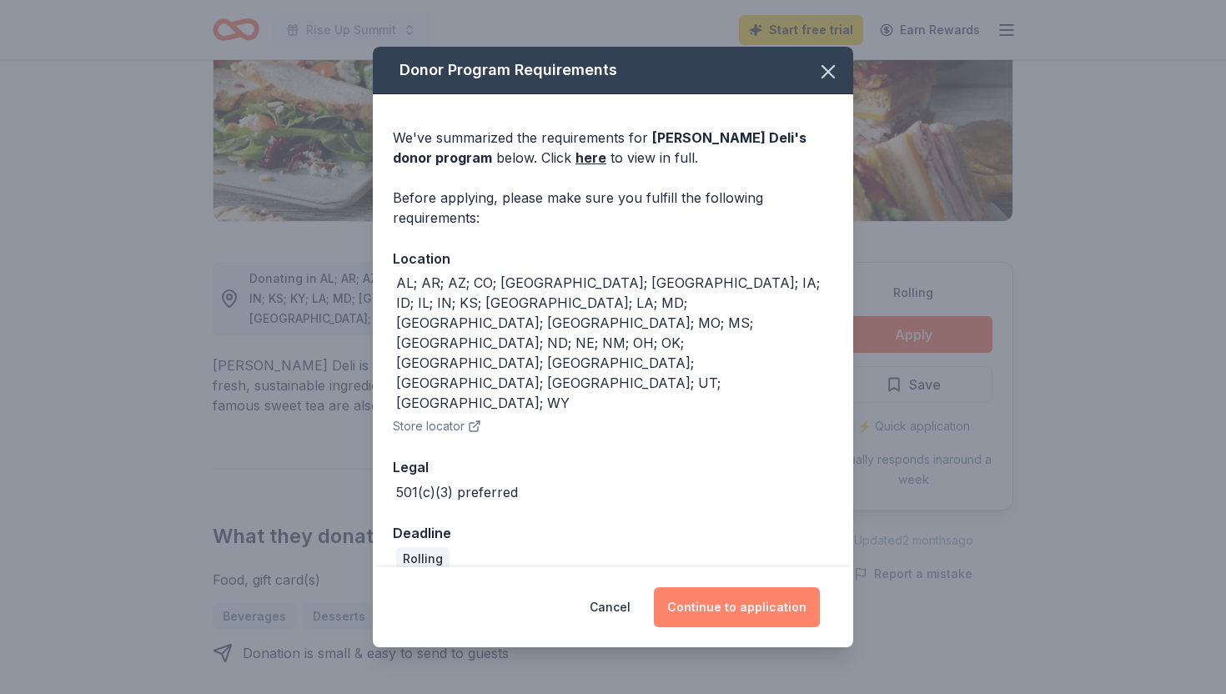
click at [744, 587] on button "Continue to application" at bounding box center [737, 607] width 166 height 40
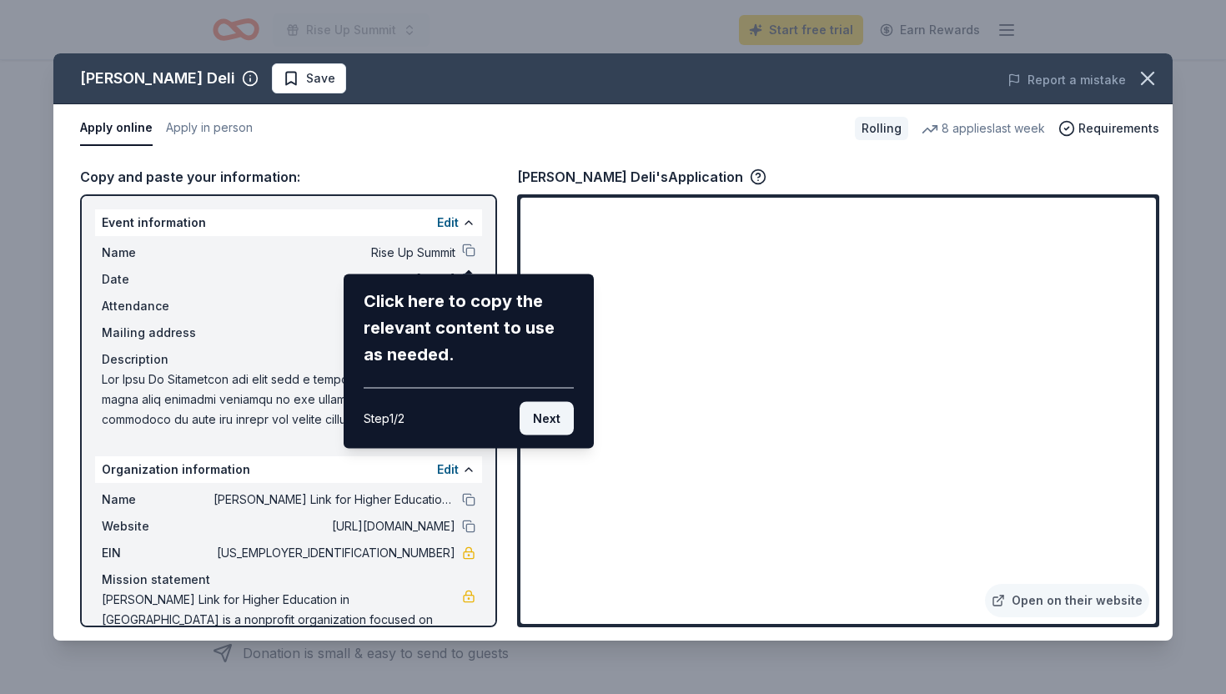
click at [541, 424] on button "Next" at bounding box center [546, 418] width 54 height 33
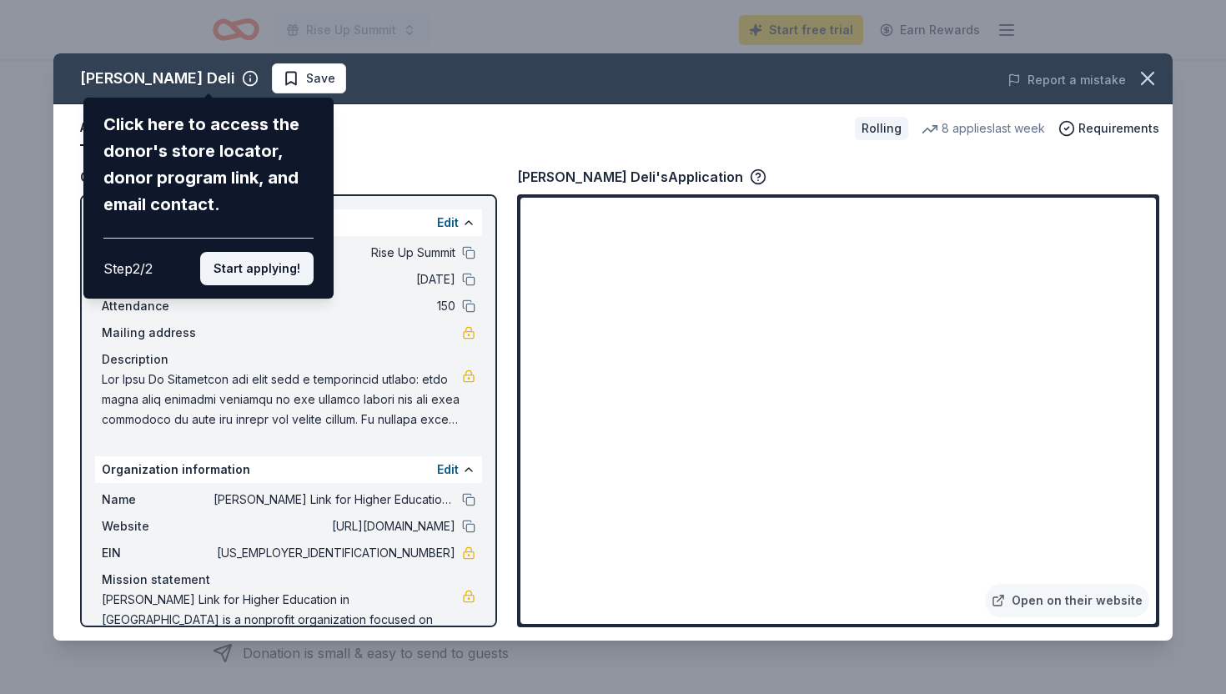
click at [263, 269] on button "Start applying!" at bounding box center [256, 268] width 113 height 33
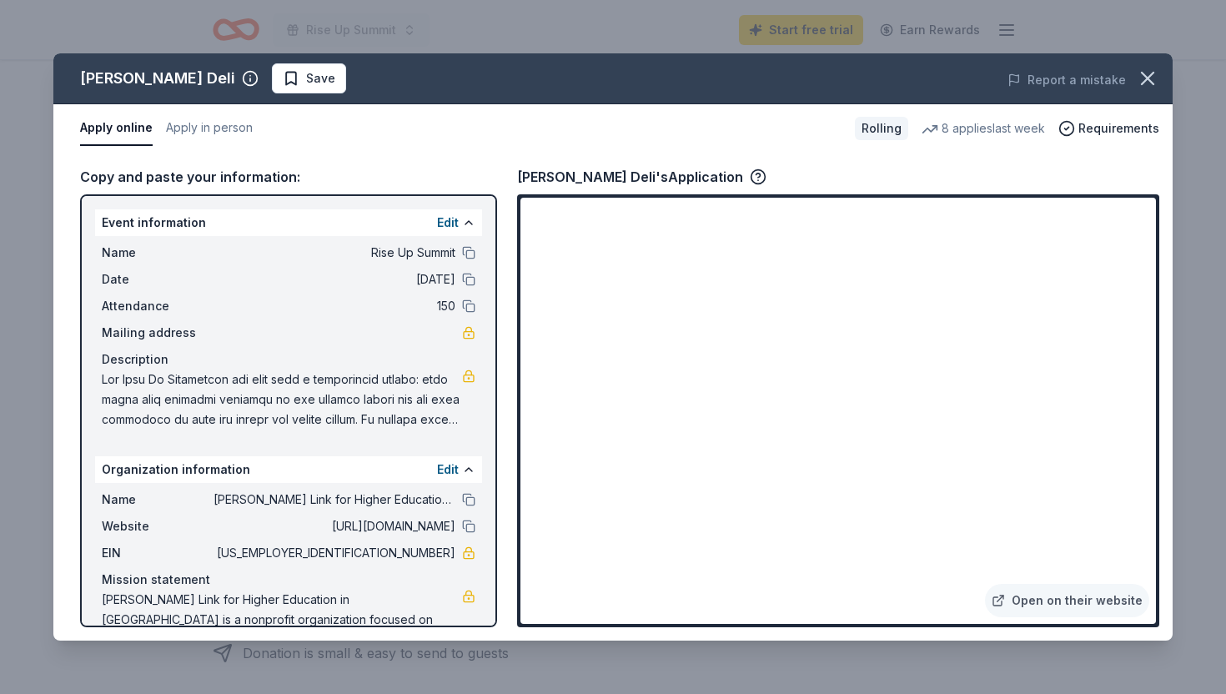
click at [1040, 597] on div "McAlister's Deli Save Report a mistake Apply online Apply in person Rolling 8 a…" at bounding box center [612, 346] width 1119 height 587
click at [1000, 595] on div "McAlister's Deli Save Report a mistake Apply online Apply in person Rolling 8 a…" at bounding box center [612, 346] width 1119 height 587
click at [1011, 594] on div "McAlister's Deli Save Report a mistake Apply online Apply in person Rolling 8 a…" at bounding box center [612, 346] width 1119 height 587
click at [1049, 601] on div "McAlister's Deli Save Report a mistake Apply online Apply in person Rolling 8 a…" at bounding box center [612, 346] width 1119 height 587
click at [1114, 602] on div "McAlister's Deli Save Report a mistake Apply online Apply in person Rolling 8 a…" at bounding box center [612, 346] width 1119 height 587
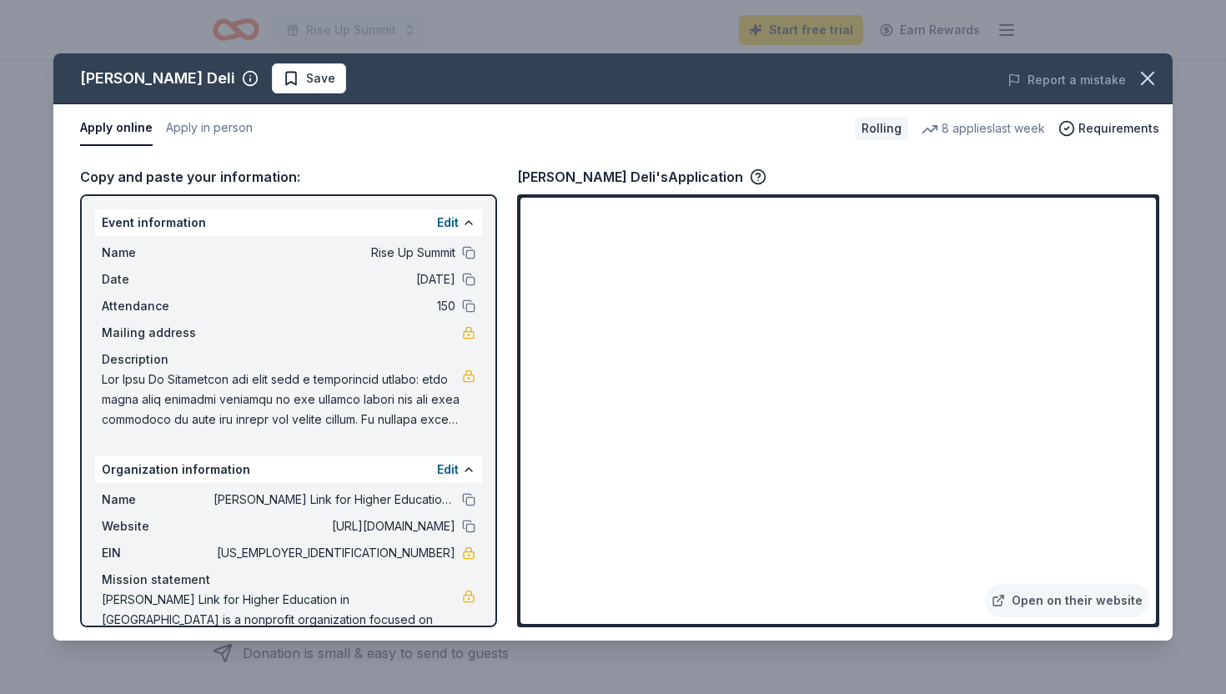
drag, startPoint x: 1050, startPoint y: 602, endPoint x: 1024, endPoint y: 602, distance: 25.8
click at [1045, 602] on div "McAlister's Deli Save Report a mistake Apply online Apply in person Rolling 8 a…" at bounding box center [612, 346] width 1119 height 587
click at [1023, 602] on div "McAlister's Deli Save Report a mistake Apply online Apply in person Rolling 8 a…" at bounding box center [612, 346] width 1119 height 587
click at [1007, 601] on div "McAlister's Deli Save Report a mistake Apply online Apply in person Rolling 8 a…" at bounding box center [612, 346] width 1119 height 587
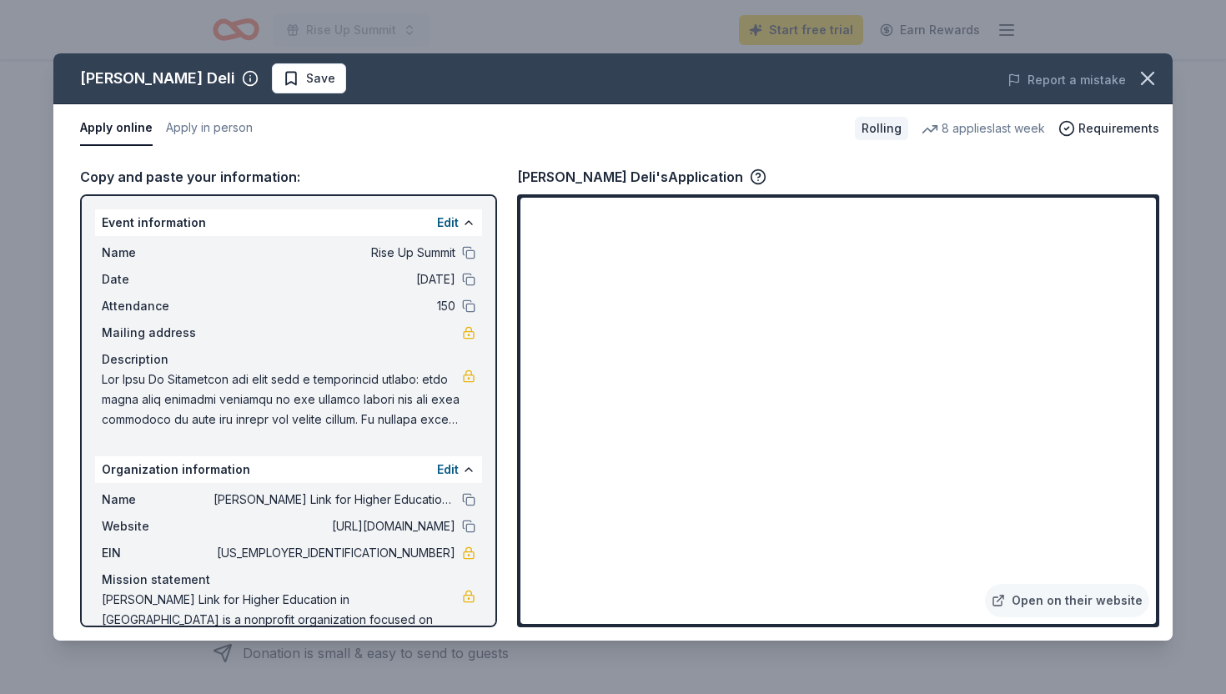
click at [1007, 601] on div "McAlister's Deli Save Report a mistake Apply online Apply in person Rolling 8 a…" at bounding box center [612, 346] width 1119 height 587
click at [1141, 72] on icon "button" at bounding box center [1147, 78] width 23 height 23
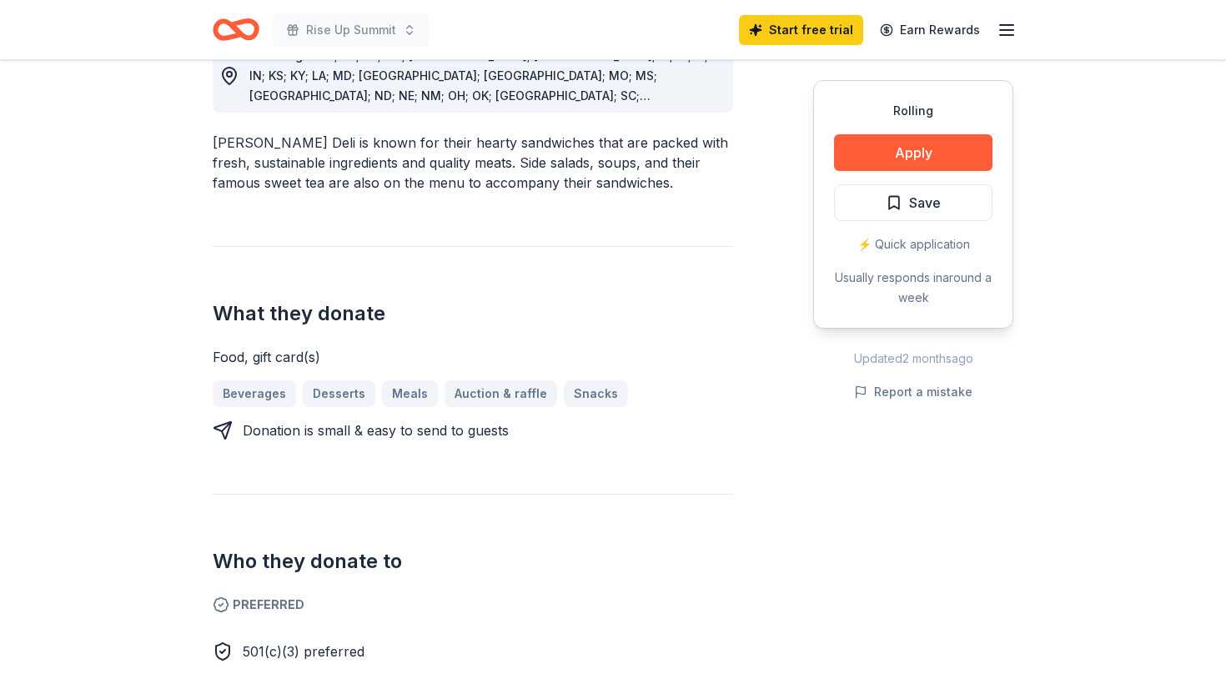
scroll to position [261, 0]
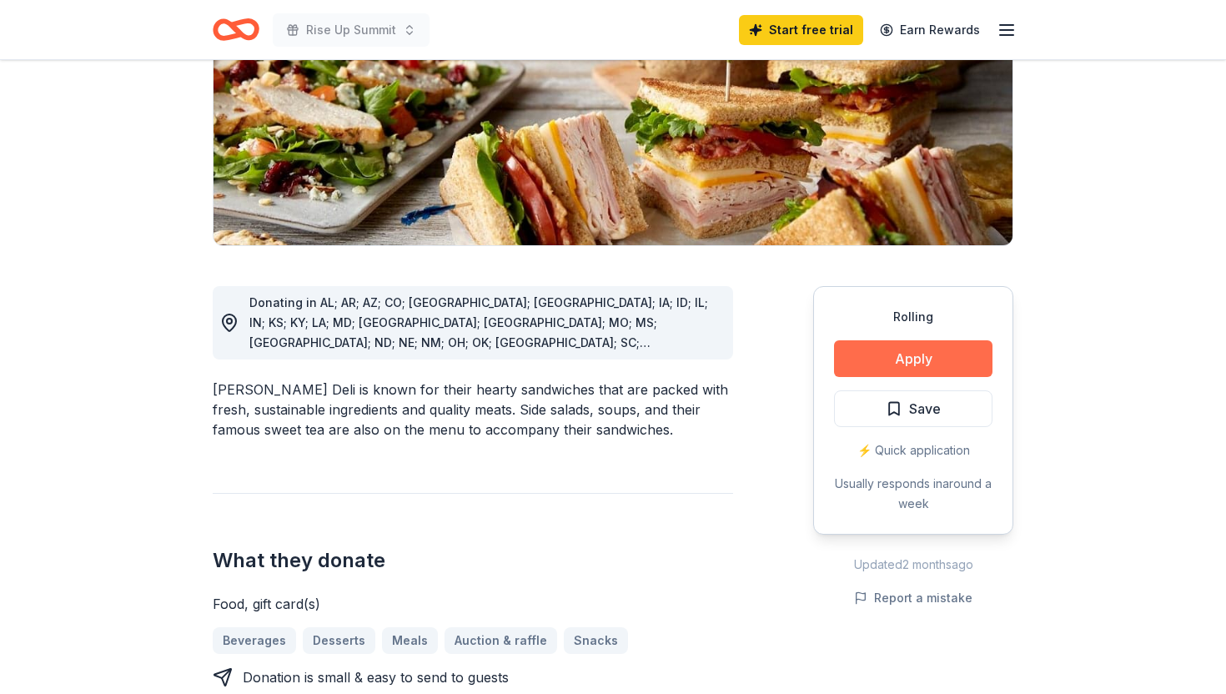
click at [889, 365] on button "Apply" at bounding box center [913, 358] width 158 height 37
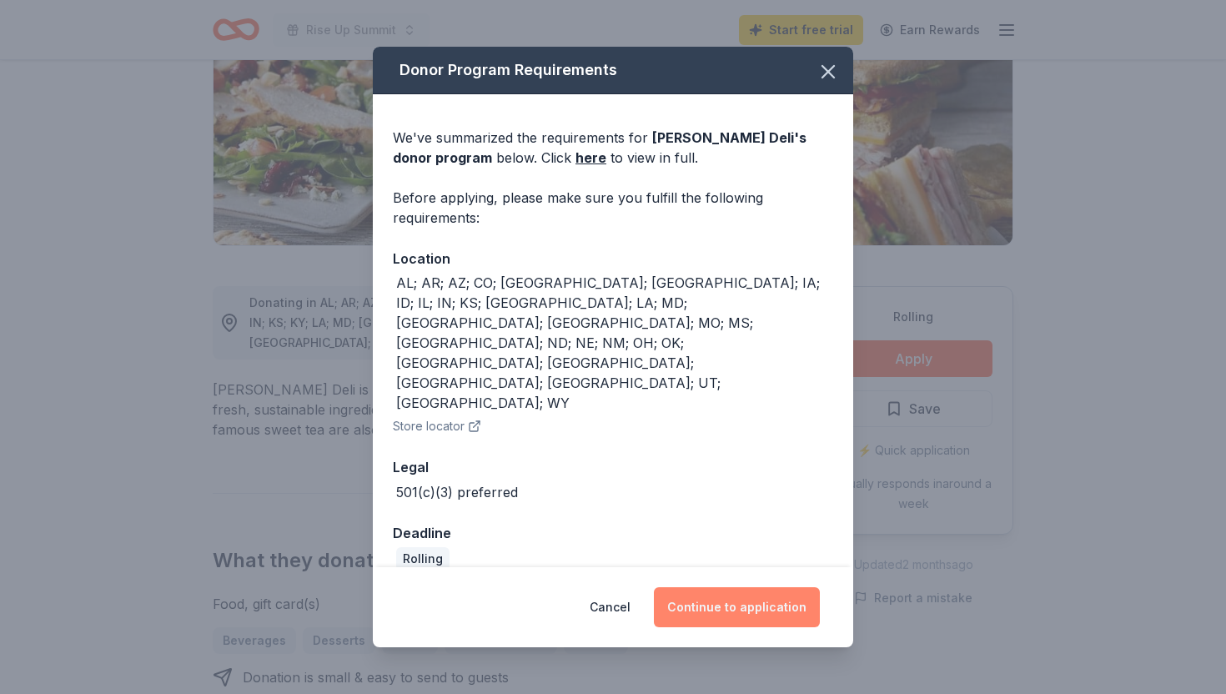
click at [723, 587] on button "Continue to application" at bounding box center [737, 607] width 166 height 40
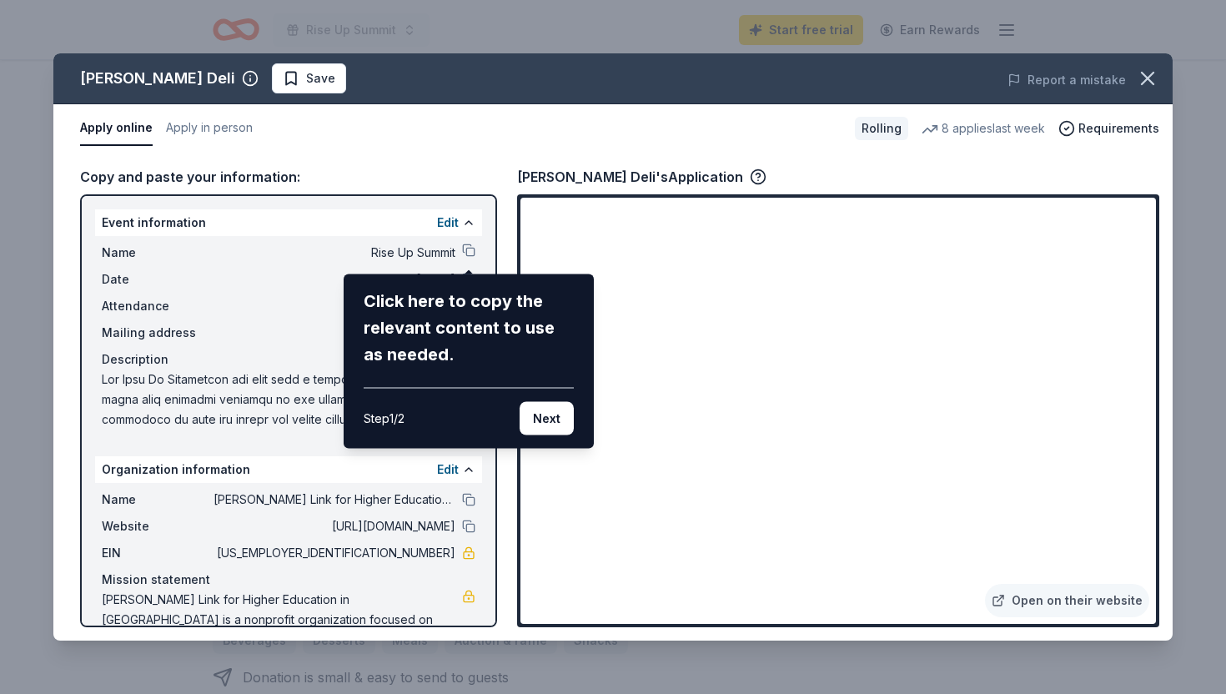
click at [472, 253] on div "McAlister's Deli Save Report a mistake Apply online Apply in person Rolling 8 a…" at bounding box center [612, 346] width 1119 height 587
click at [464, 253] on div "McAlister's Deli Save Report a mistake Apply online Apply in person Rolling 8 a…" at bounding box center [612, 346] width 1119 height 587
click at [540, 419] on button "Next" at bounding box center [546, 418] width 54 height 33
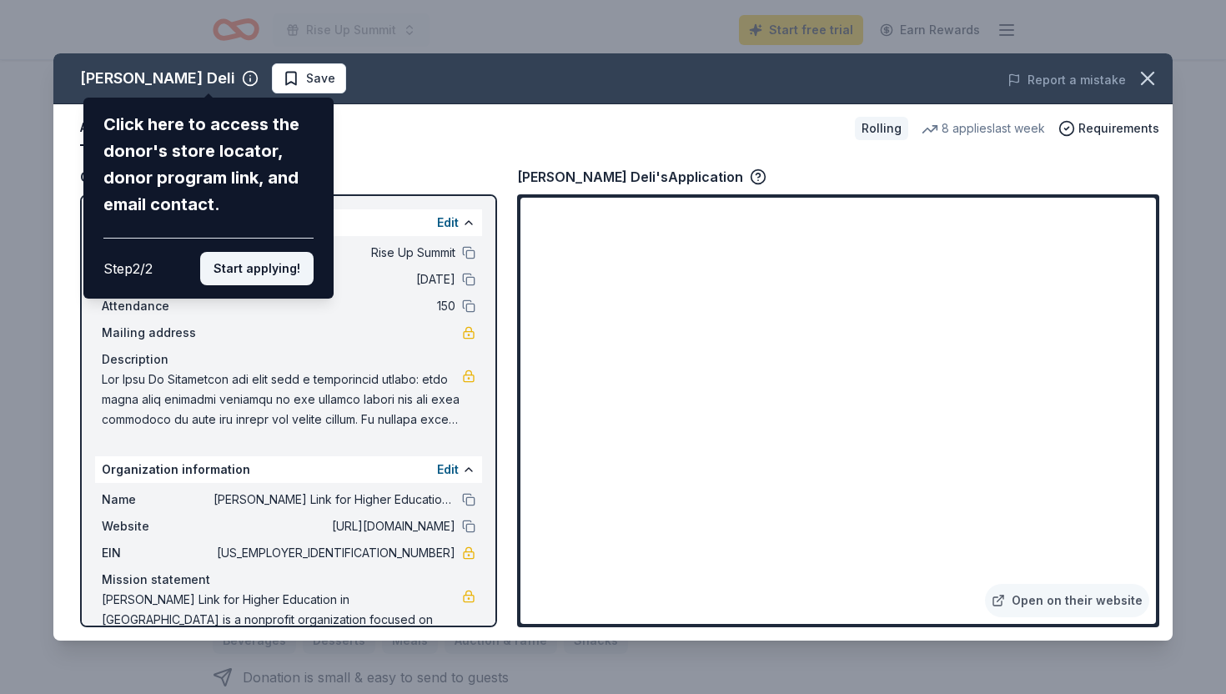
click at [281, 269] on button "Start applying!" at bounding box center [256, 268] width 113 height 33
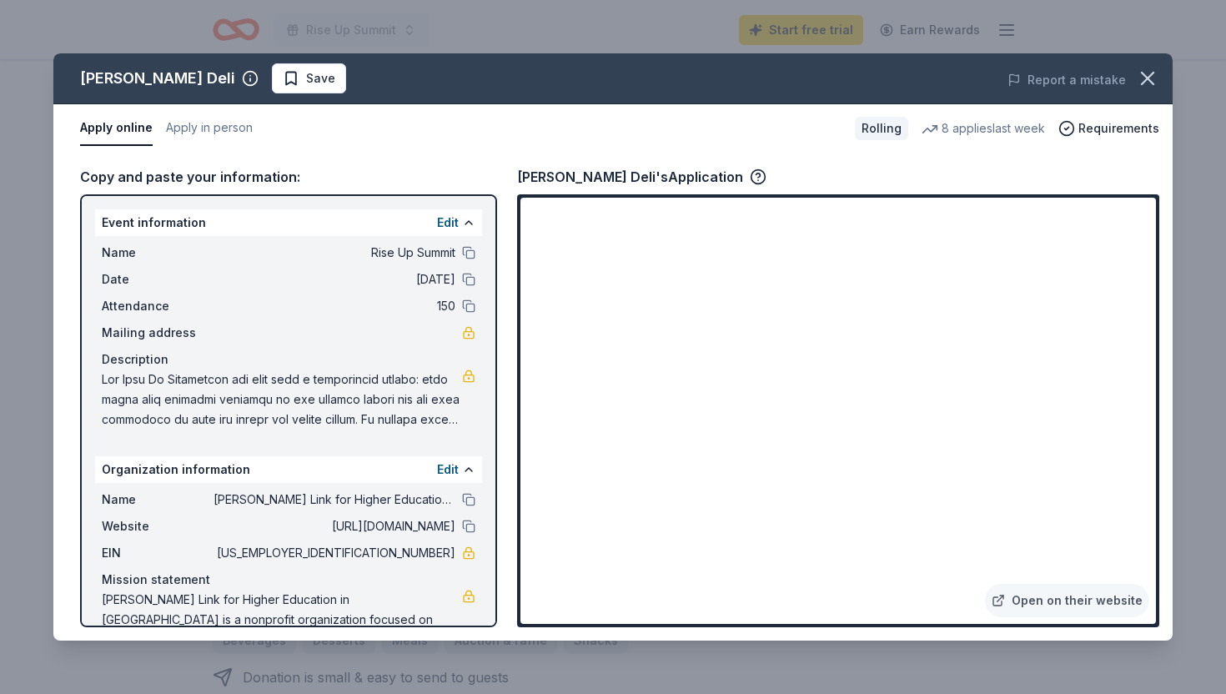
click at [1060, 599] on div "McAlister's Deli Save Report a mistake Apply online Apply in person Rolling 8 a…" at bounding box center [612, 346] width 1119 height 587
click at [1005, 600] on div "McAlister's Deli Save Report a mistake Apply online Apply in person Rolling 8 a…" at bounding box center [612, 346] width 1119 height 587
click at [1013, 599] on div "McAlister's Deli Save Report a mistake Apply online Apply in person Rolling 8 a…" at bounding box center [612, 346] width 1119 height 587
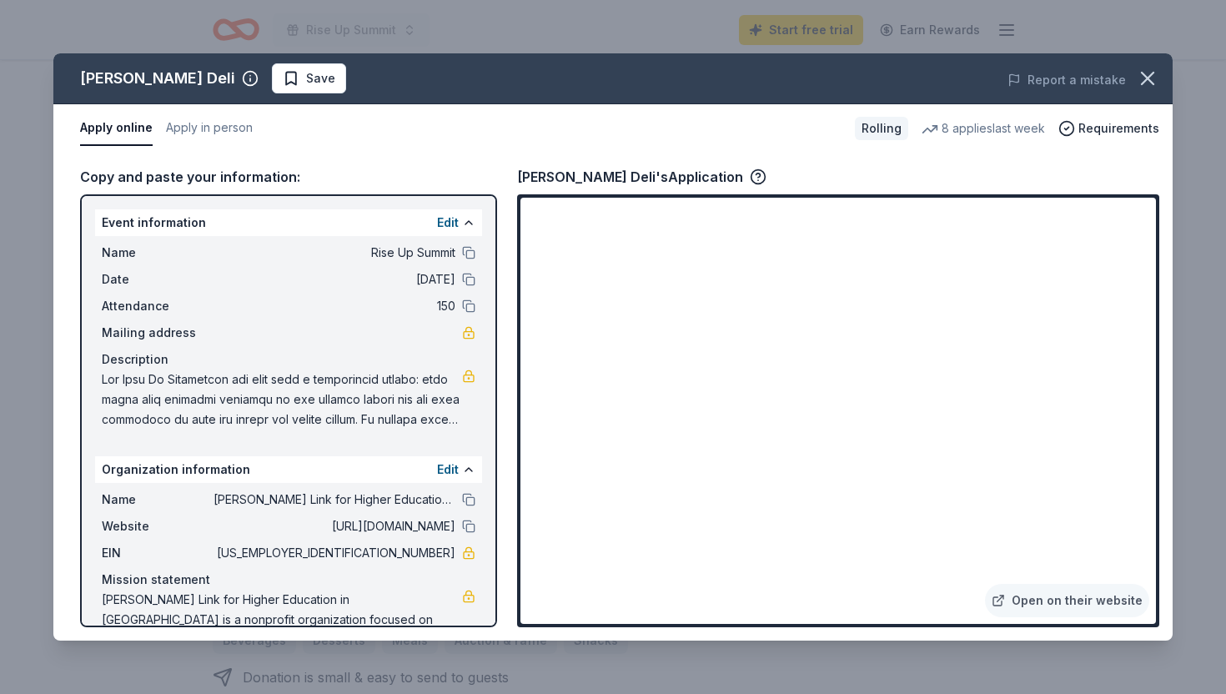
click at [1013, 599] on div "McAlister's Deli Save Report a mistake Apply online Apply in person Rolling 8 a…" at bounding box center [612, 346] width 1119 height 587
click at [1024, 599] on div "McAlister's Deli Save Report a mistake Apply online Apply in person Rolling 8 a…" at bounding box center [612, 346] width 1119 height 587
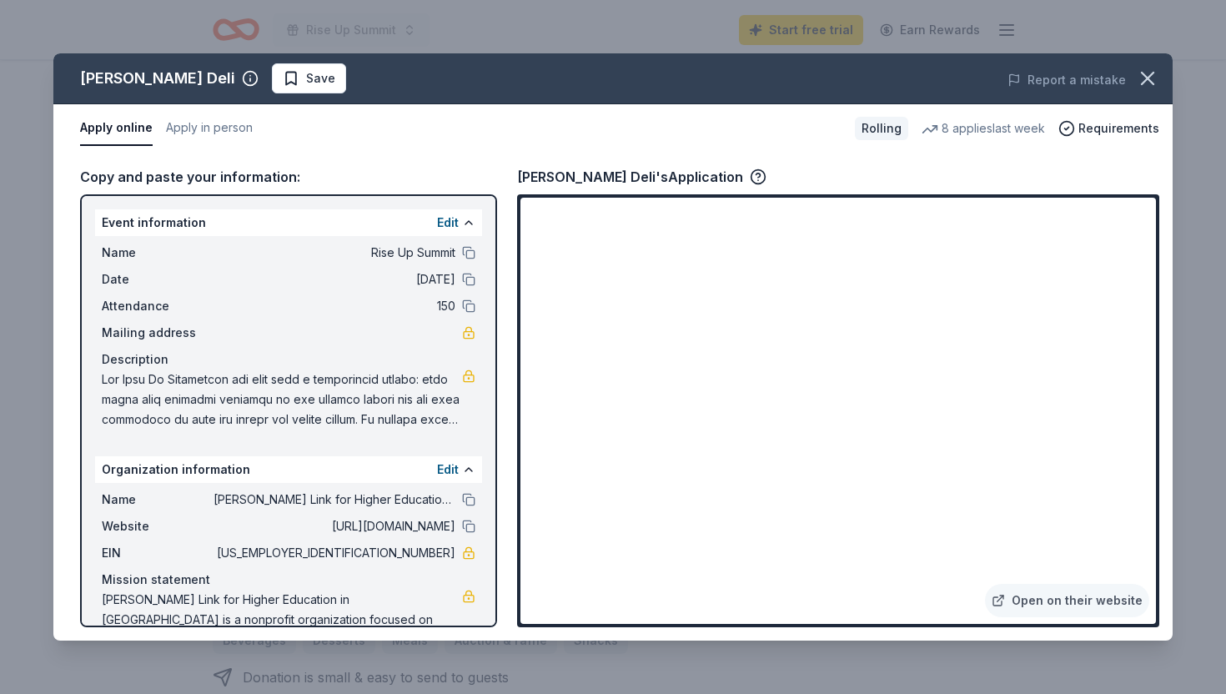
click at [1011, 570] on div "McAlister's Deli Save Report a mistake Apply online Apply in person Rolling 8 a…" at bounding box center [612, 346] width 1119 height 587
click at [604, 559] on div "McAlister's Deli Save Report a mistake Apply online Apply in person Rolling 8 a…" at bounding box center [612, 346] width 1119 height 587
click at [596, 560] on div "McAlister's Deli Save Report a mistake Apply online Apply in person Rolling 8 a…" at bounding box center [612, 346] width 1119 height 587
click at [654, 354] on div "McAlister's Deli Save Report a mistake Apply online Apply in person Rolling 8 a…" at bounding box center [612, 346] width 1119 height 587
click at [1088, 79] on div "McAlister's Deli Save Report a mistake Apply online Apply in person Rolling 8 a…" at bounding box center [612, 346] width 1119 height 587
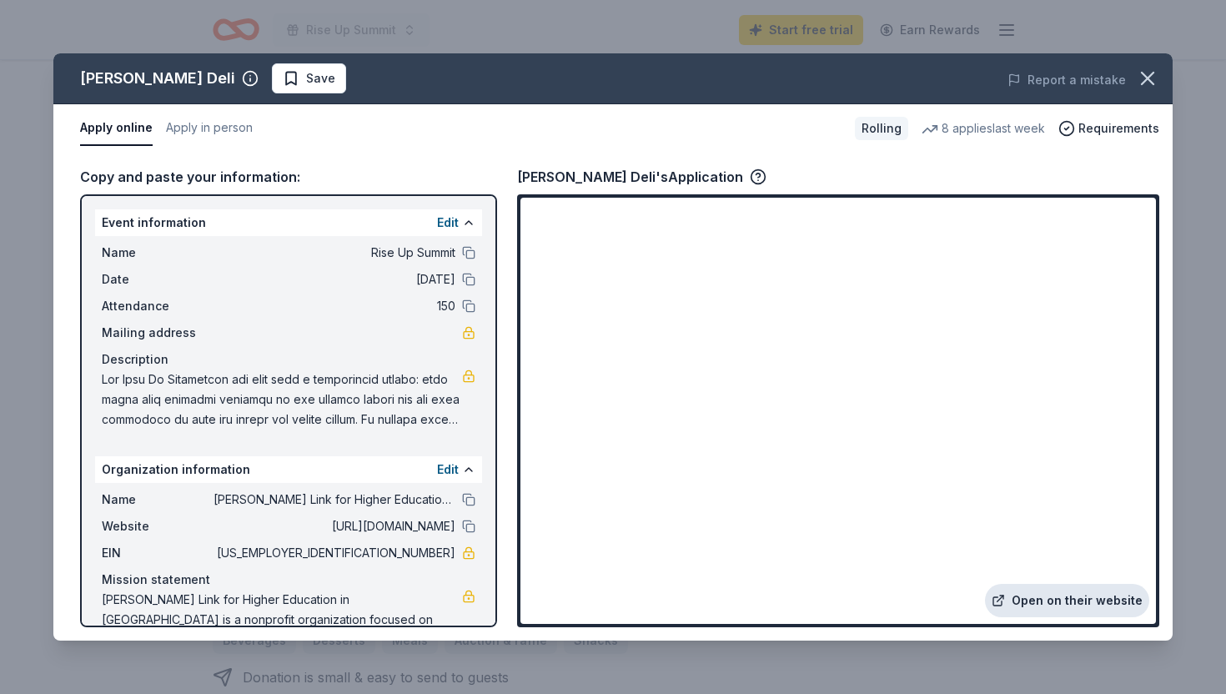
click at [1024, 587] on link "Open on their website" at bounding box center [1067, 600] width 164 height 33
click at [229, 129] on button "Apply in person" at bounding box center [209, 128] width 87 height 35
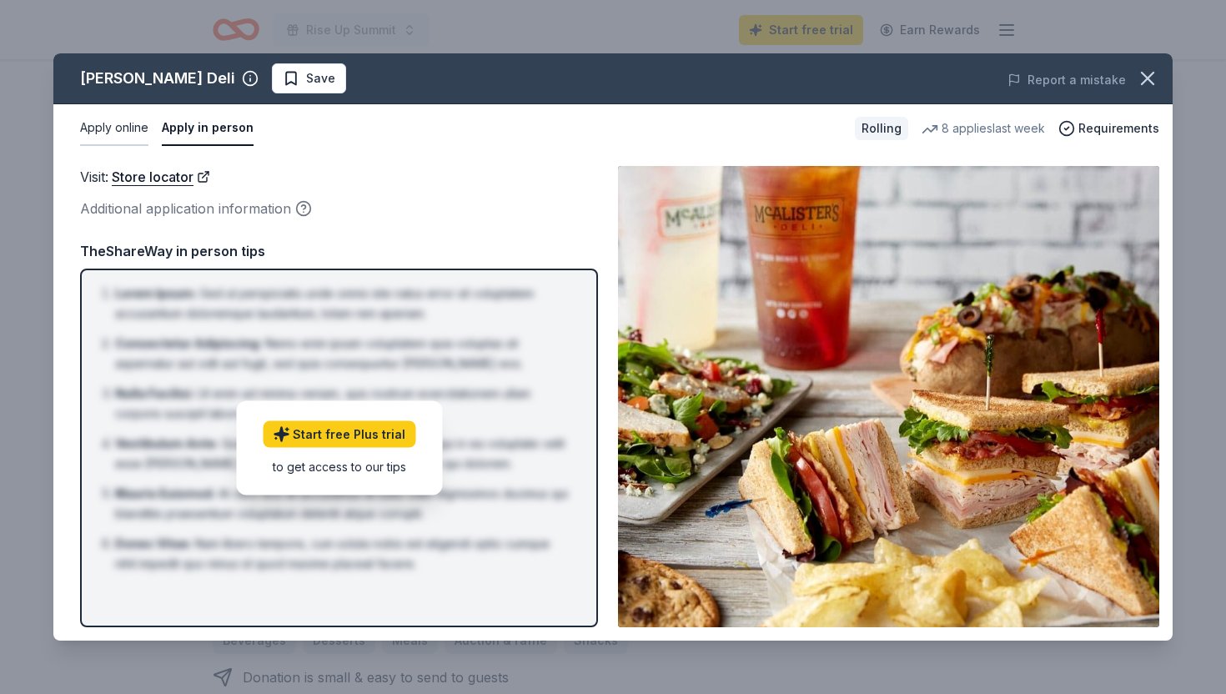
click at [130, 138] on button "Apply online" at bounding box center [114, 128] width 68 height 35
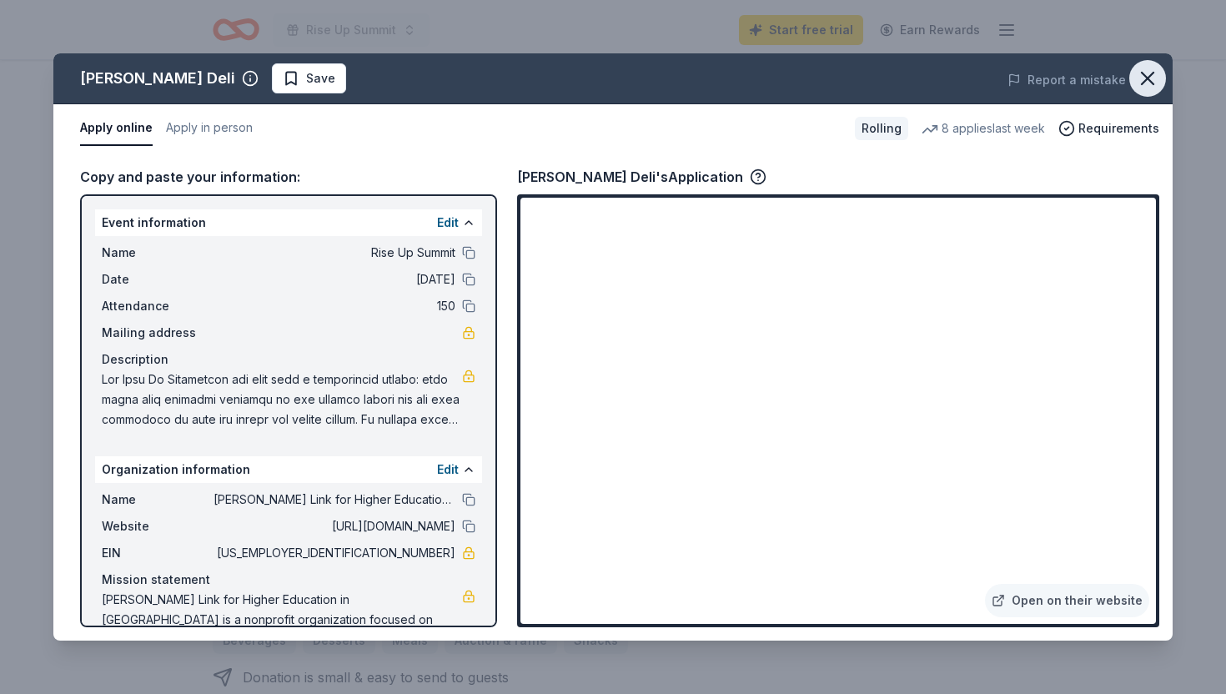
click at [1150, 78] on icon "button" at bounding box center [1147, 78] width 23 height 23
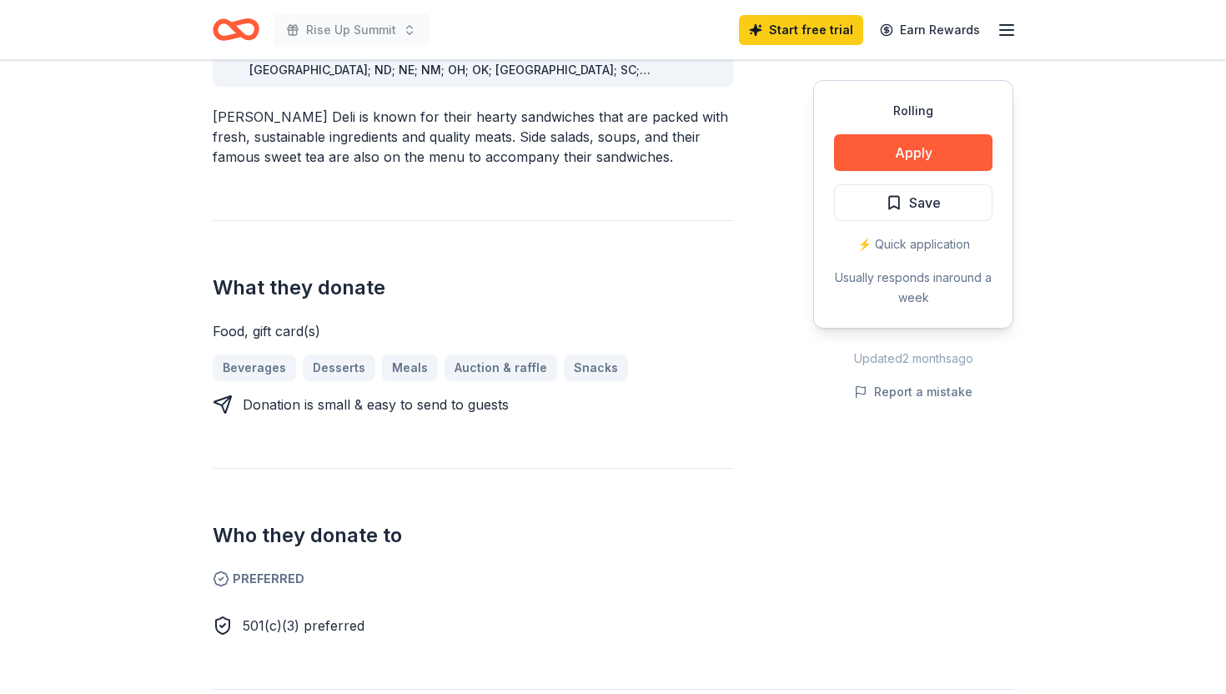
scroll to position [0, 0]
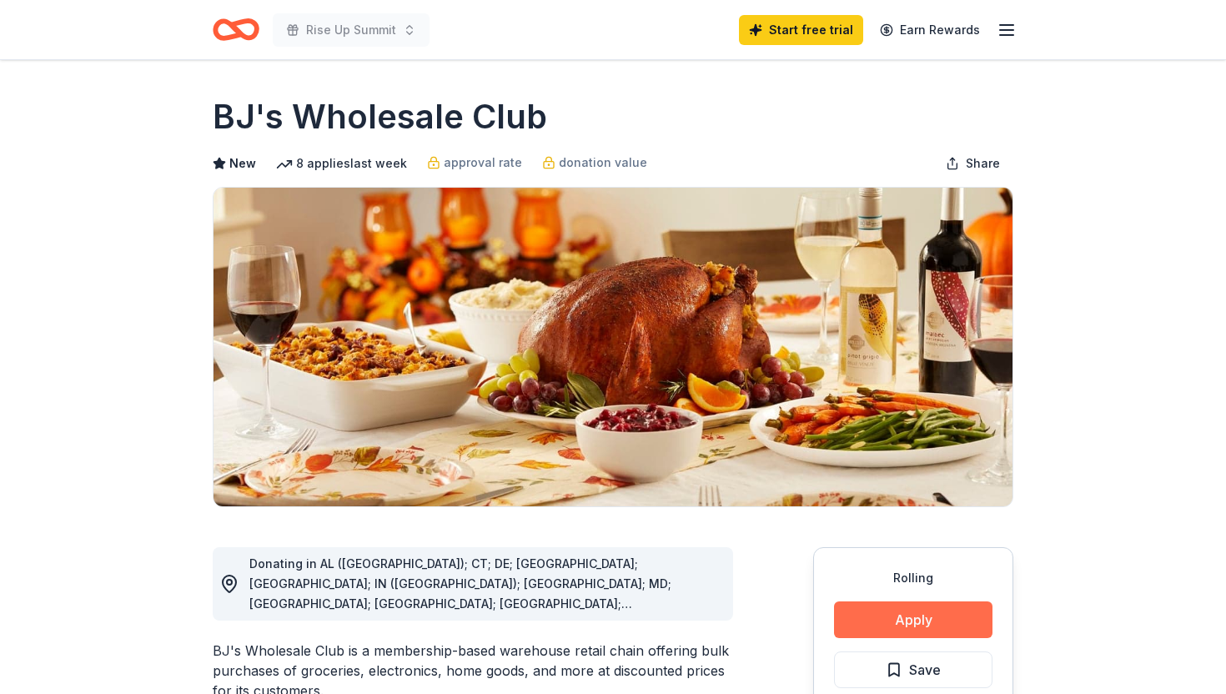
click at [880, 615] on button "Apply" at bounding box center [913, 619] width 158 height 37
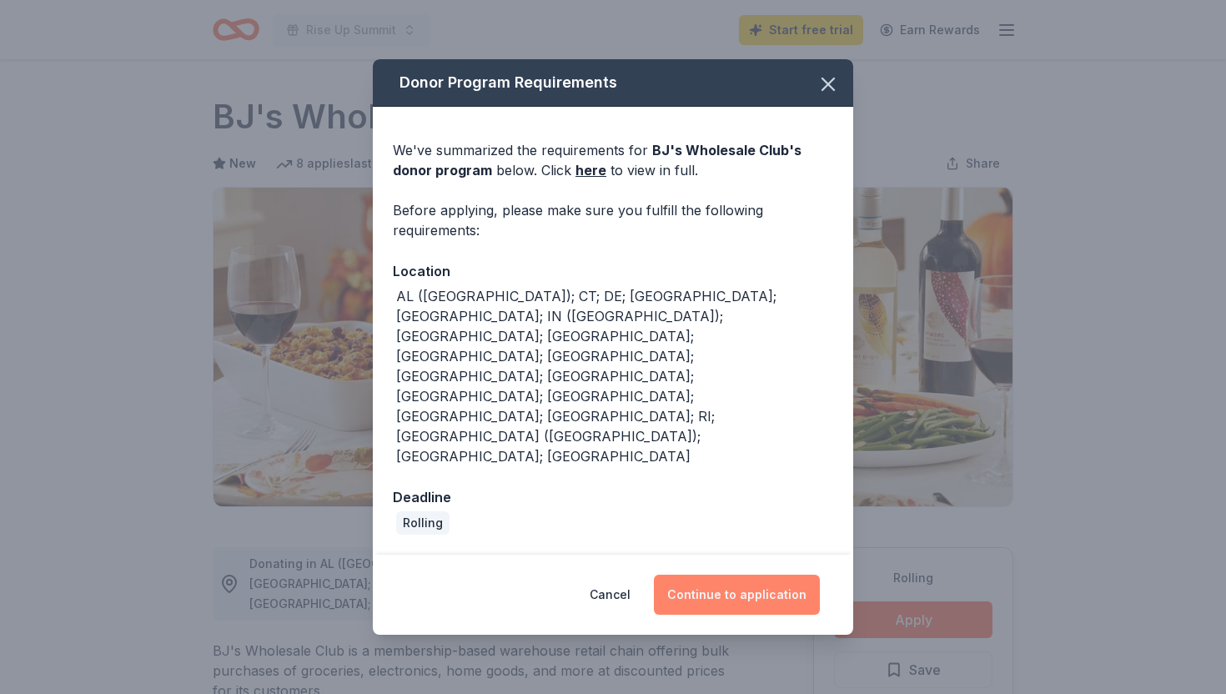
click at [735, 574] on button "Continue to application" at bounding box center [737, 594] width 166 height 40
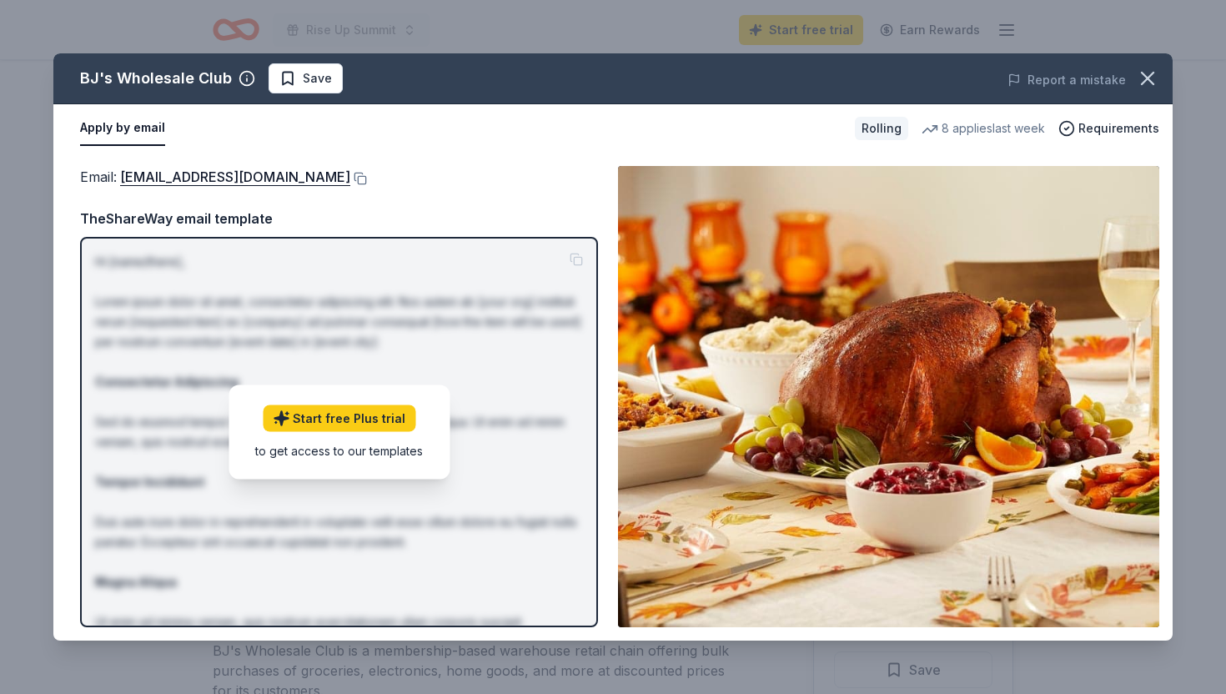
click at [138, 128] on button "Apply by email" at bounding box center [122, 128] width 85 height 35
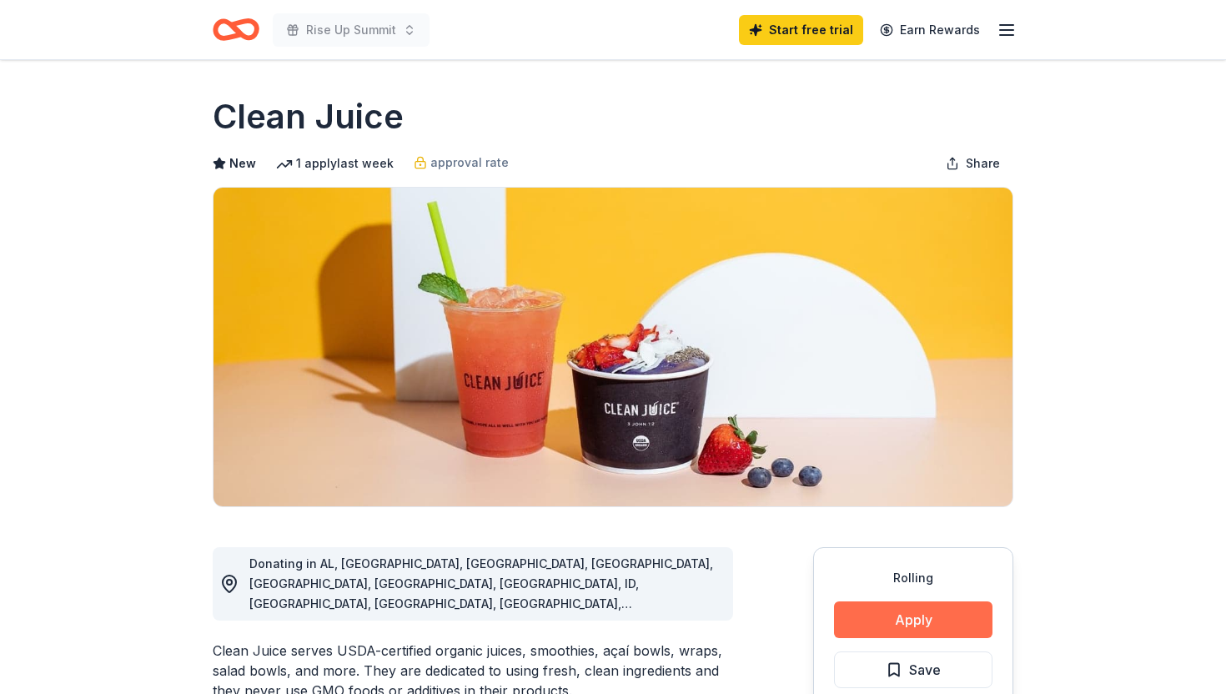
click at [900, 617] on button "Apply" at bounding box center [913, 619] width 158 height 37
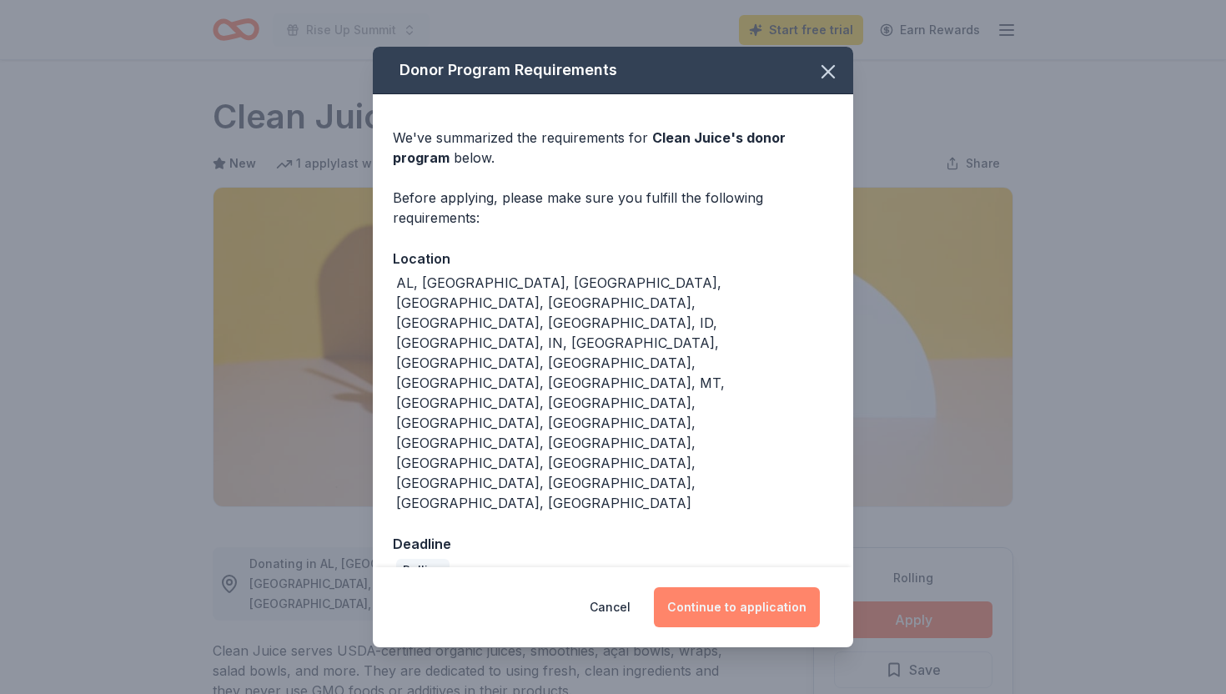
click at [749, 587] on button "Continue to application" at bounding box center [737, 607] width 166 height 40
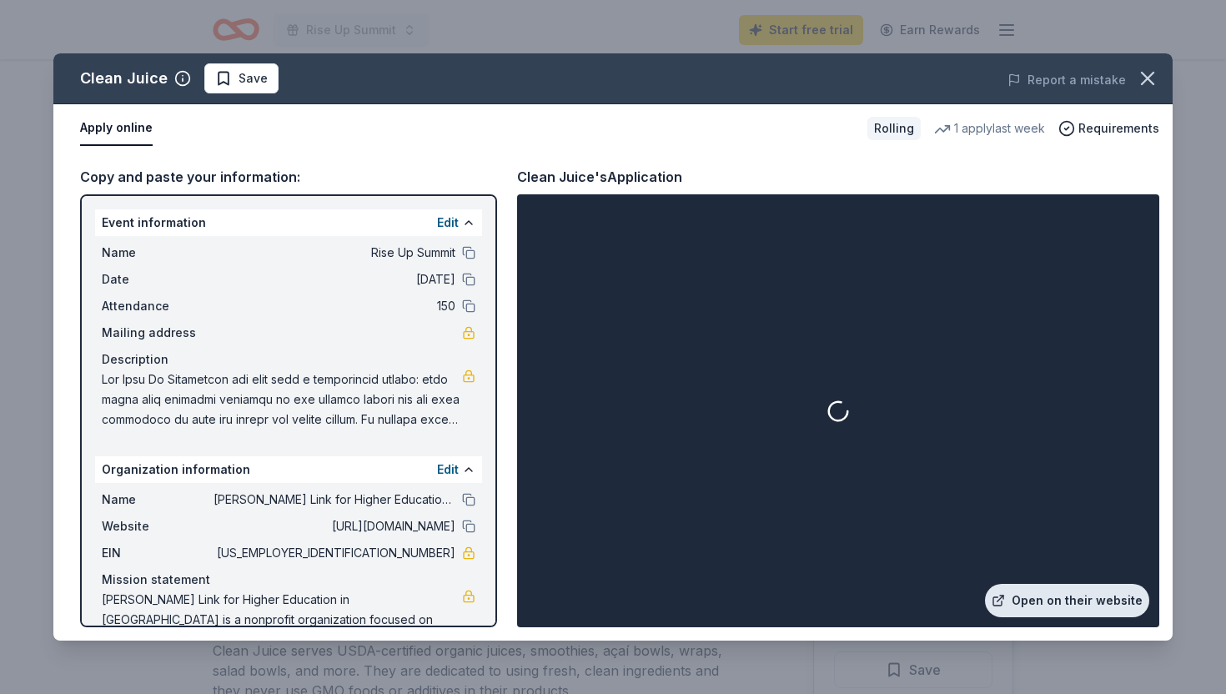
click at [1034, 598] on link "Open on their website" at bounding box center [1067, 600] width 164 height 33
